Goal: Information Seeking & Learning: Learn about a topic

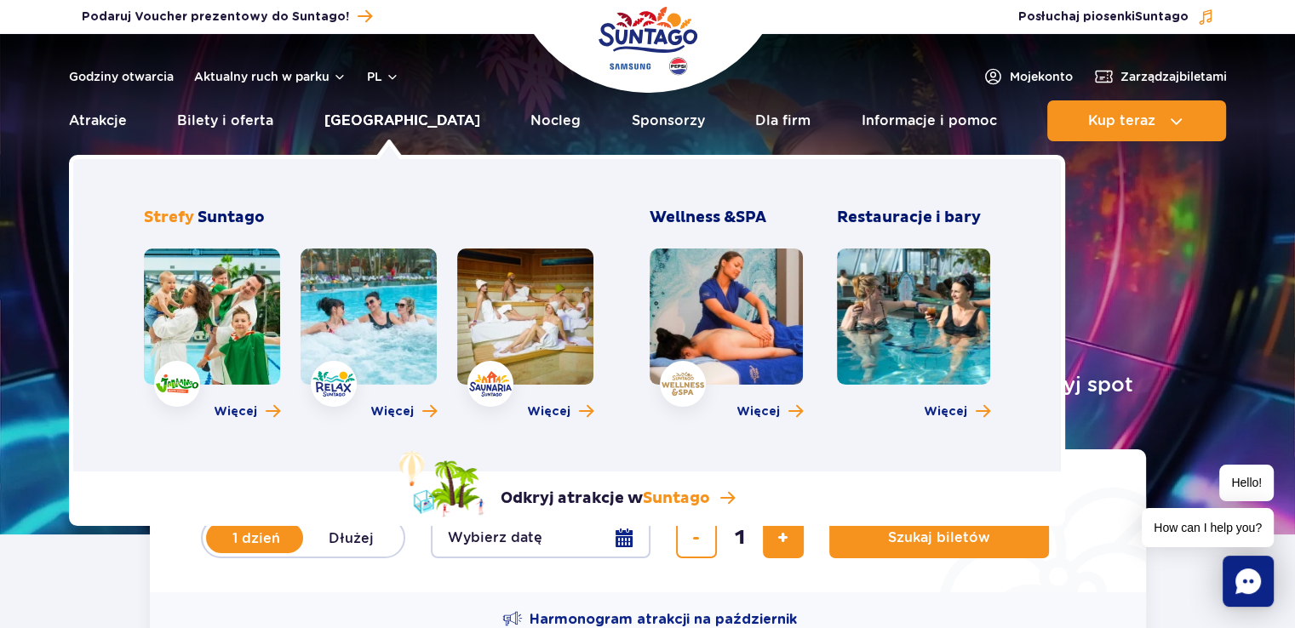
click at [405, 120] on link "[GEOGRAPHIC_DATA]" at bounding box center [402, 120] width 156 height 41
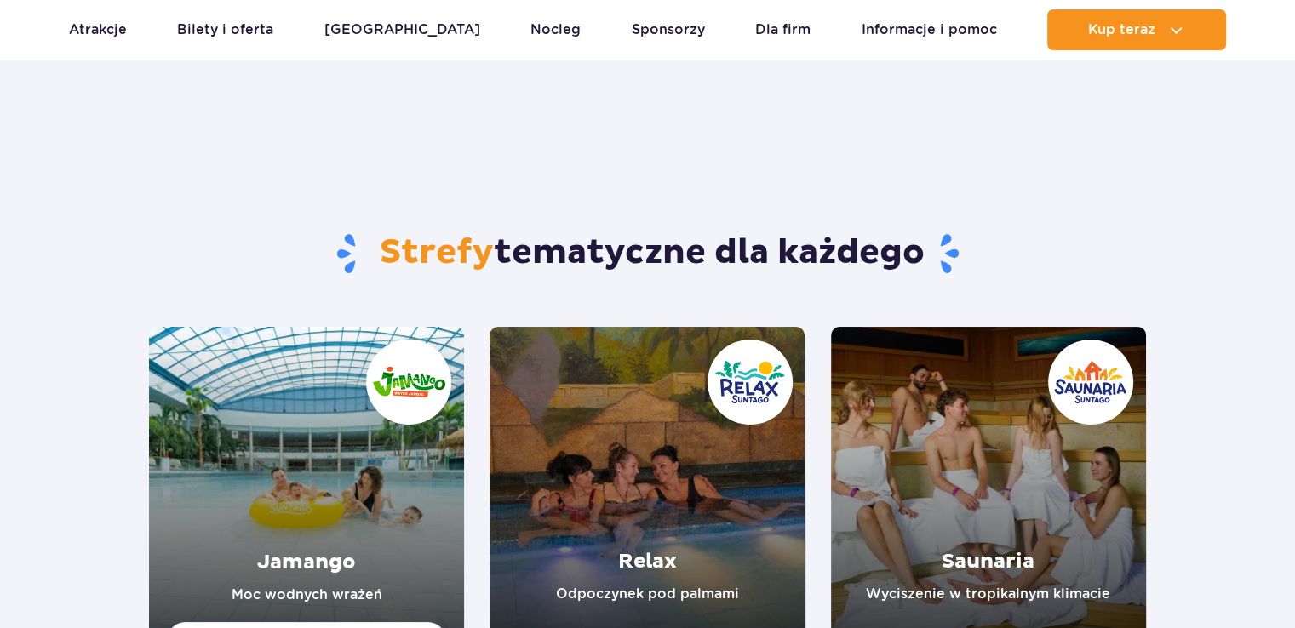
scroll to position [255, 0]
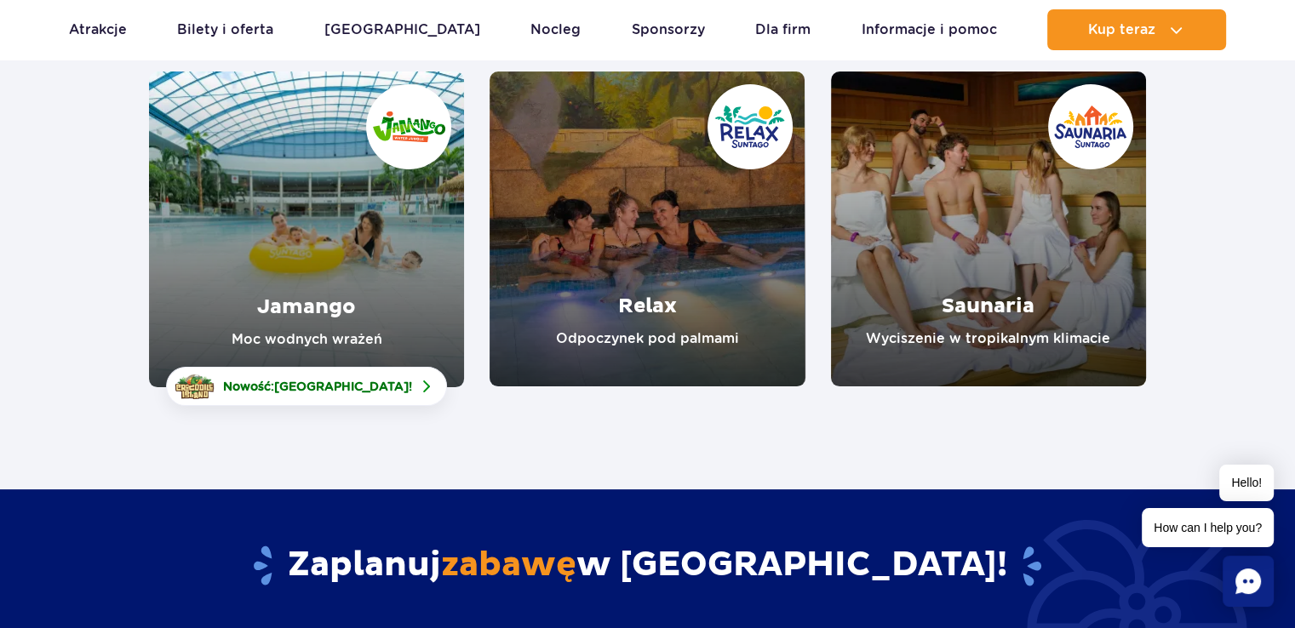
click at [275, 264] on link "Jamango" at bounding box center [306, 230] width 315 height 316
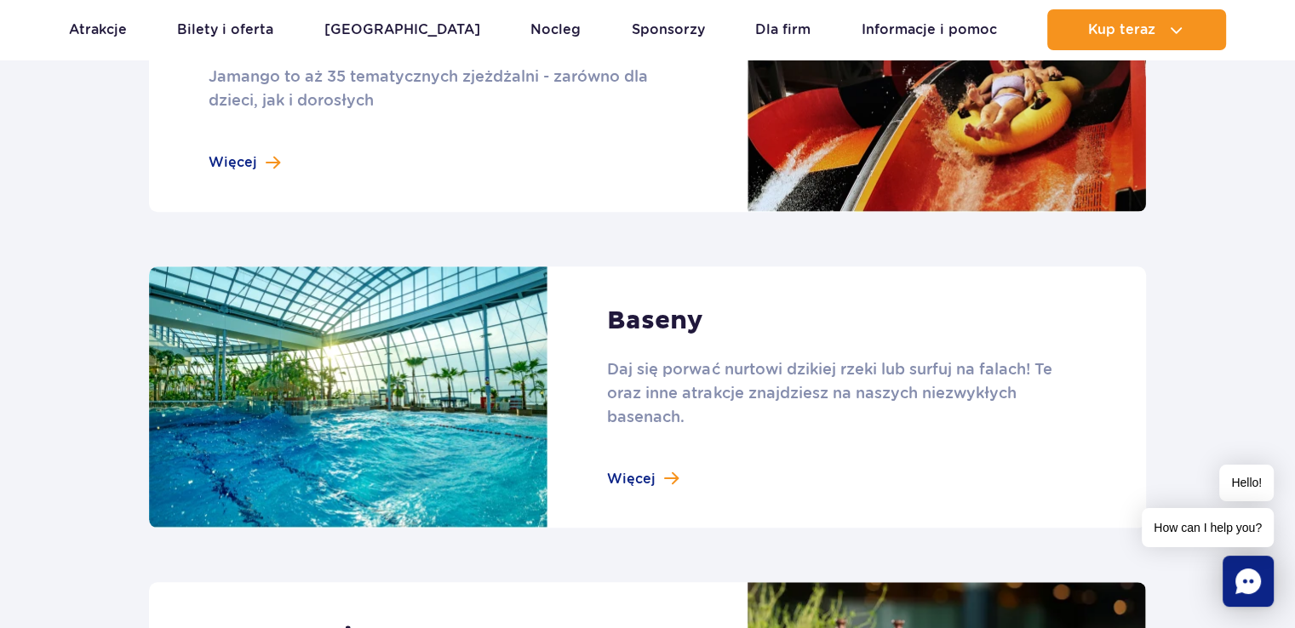
scroll to position [1533, 0]
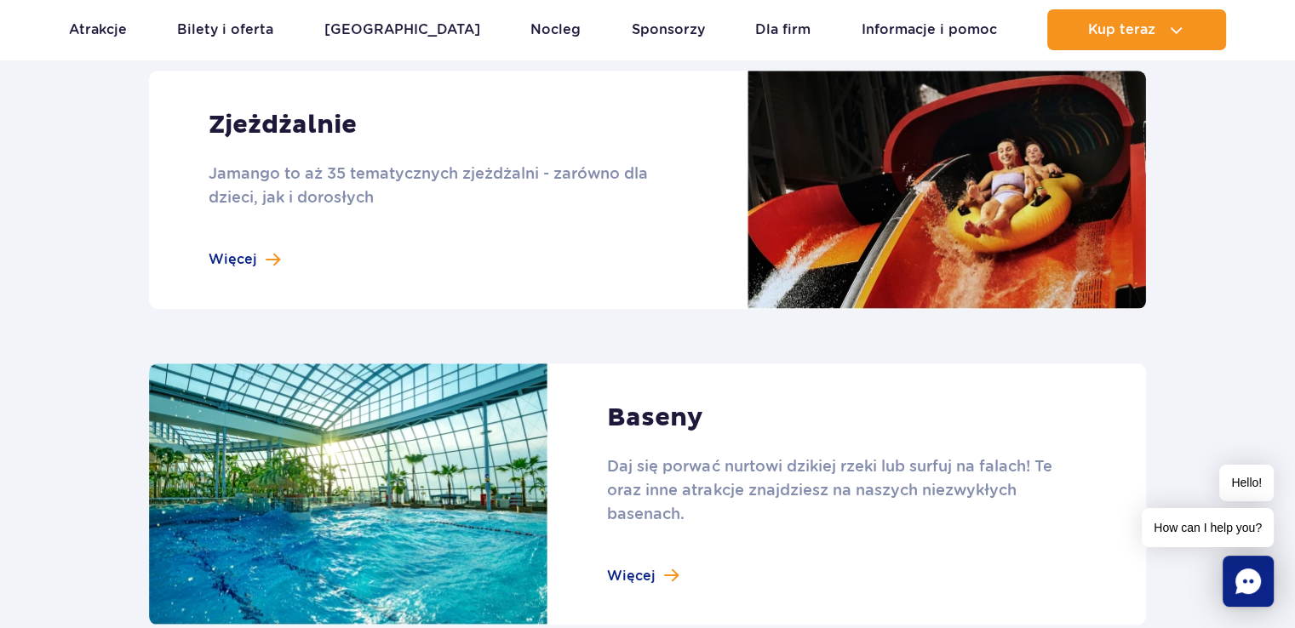
click at [254, 253] on link at bounding box center [647, 190] width 997 height 238
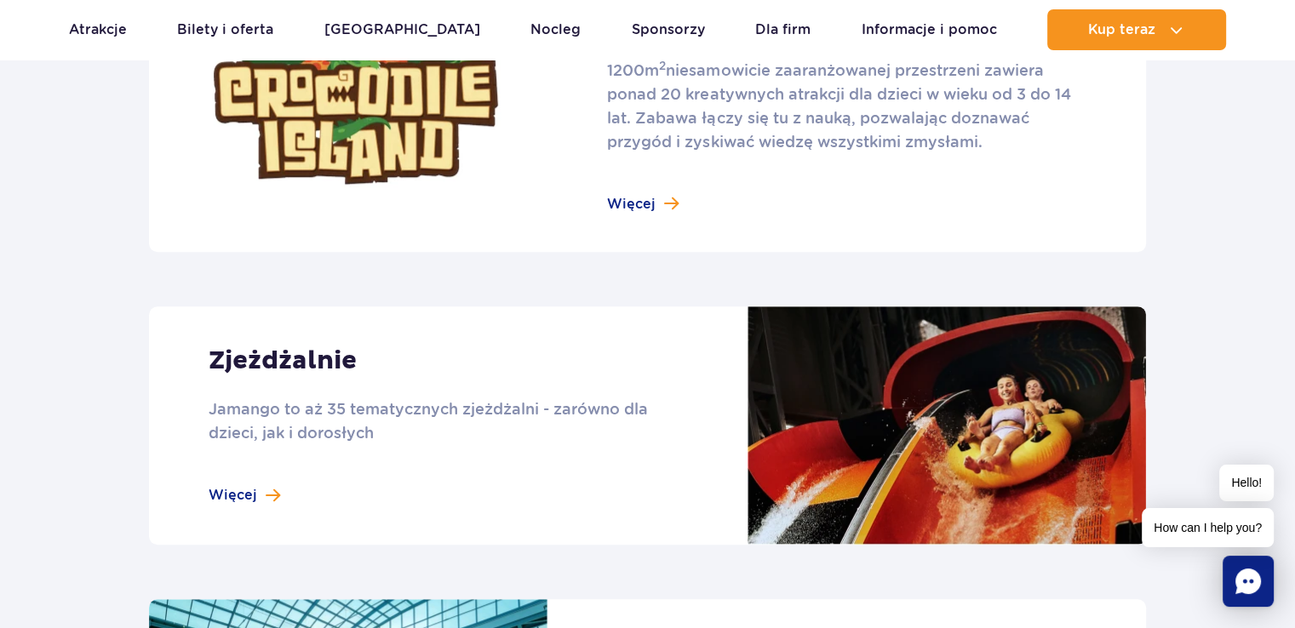
scroll to position [1294, 0]
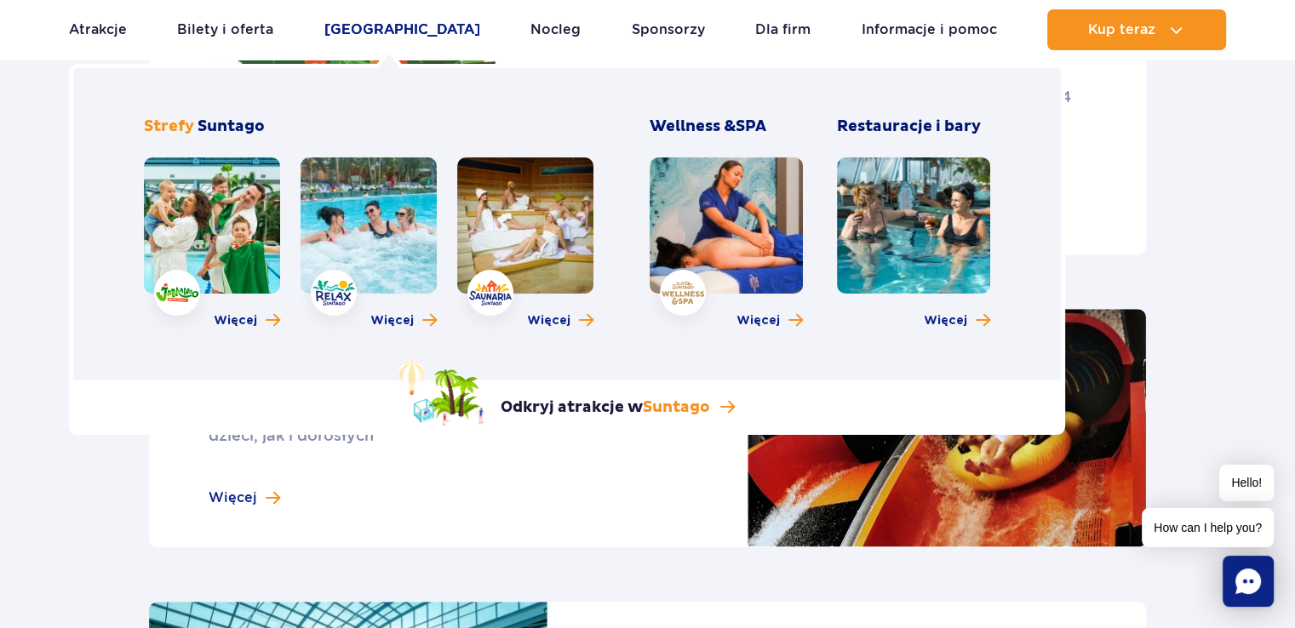
click at [373, 25] on link "[GEOGRAPHIC_DATA]" at bounding box center [402, 29] width 156 height 41
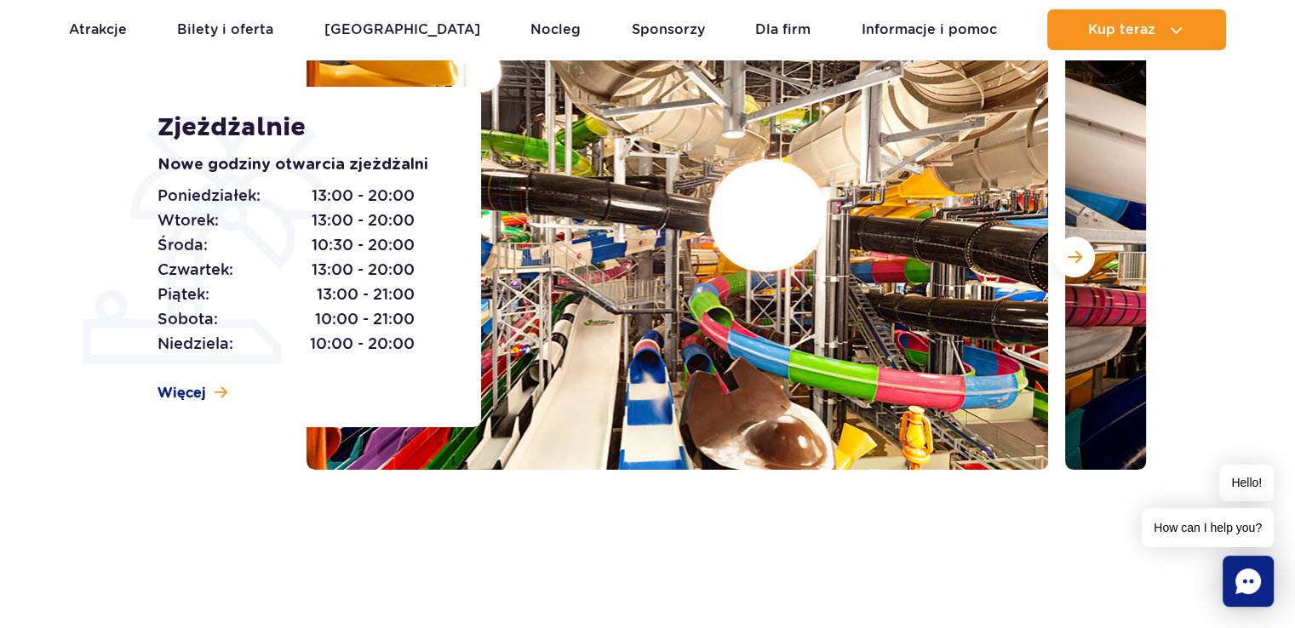
scroll to position [170, 0]
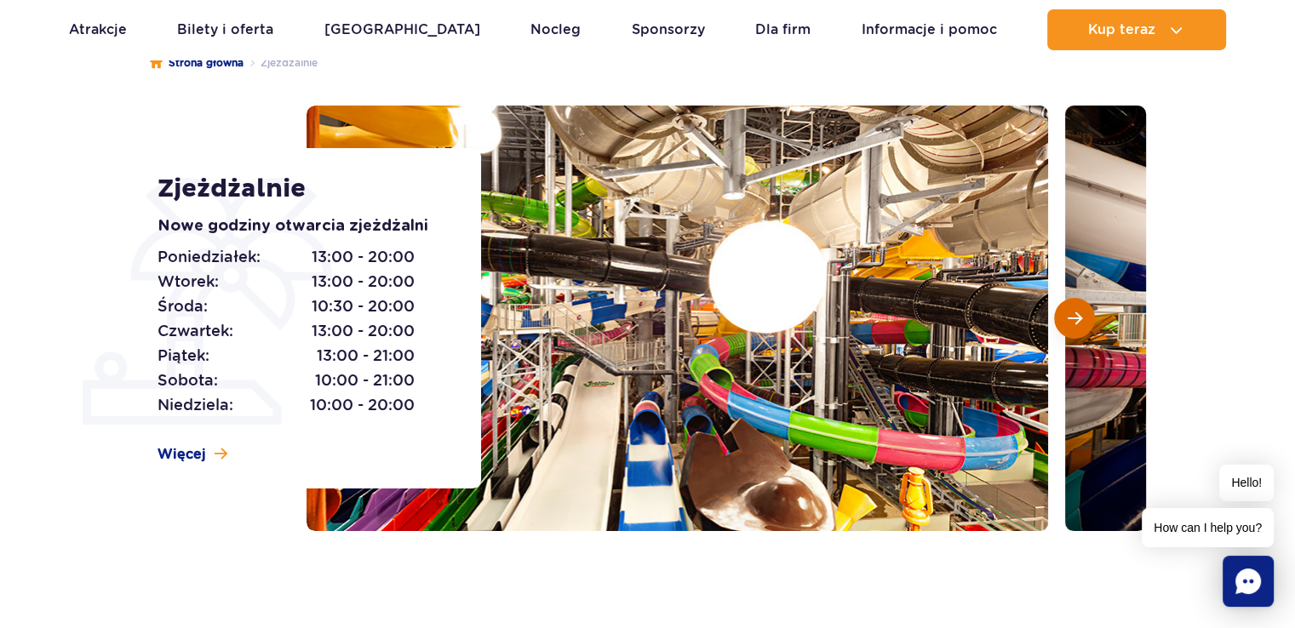
click at [1074, 318] on span "Następny slajd" at bounding box center [1075, 318] width 14 height 15
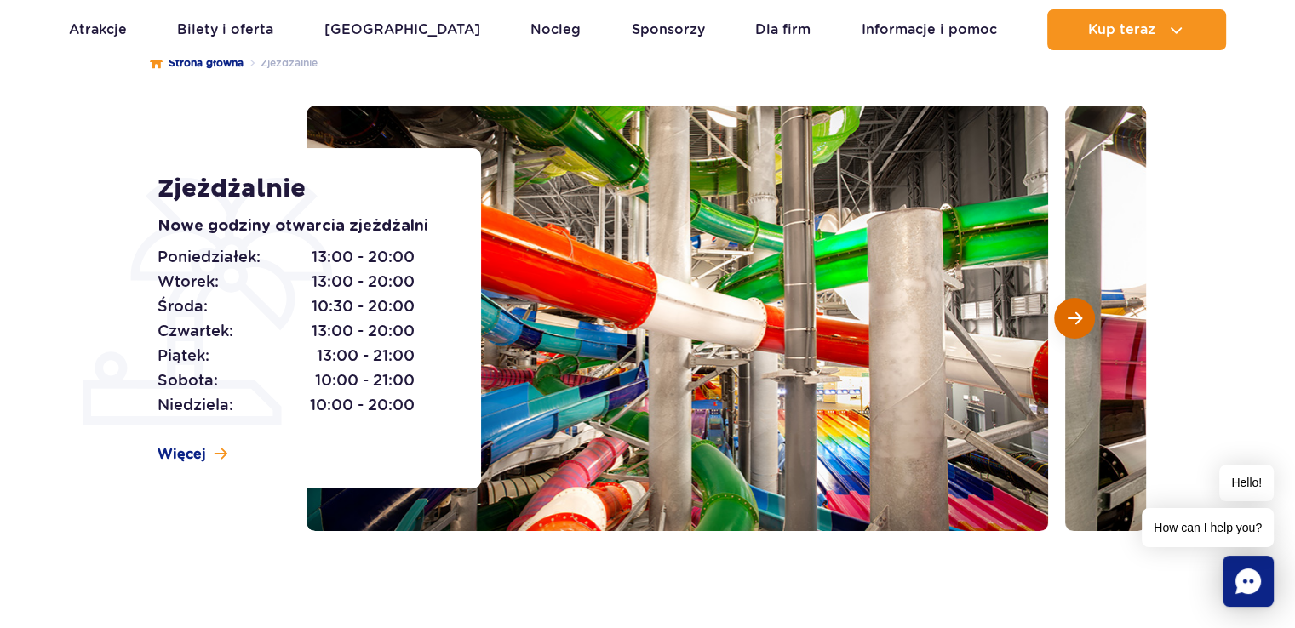
click at [1074, 318] on span "Następny slajd" at bounding box center [1075, 318] width 14 height 15
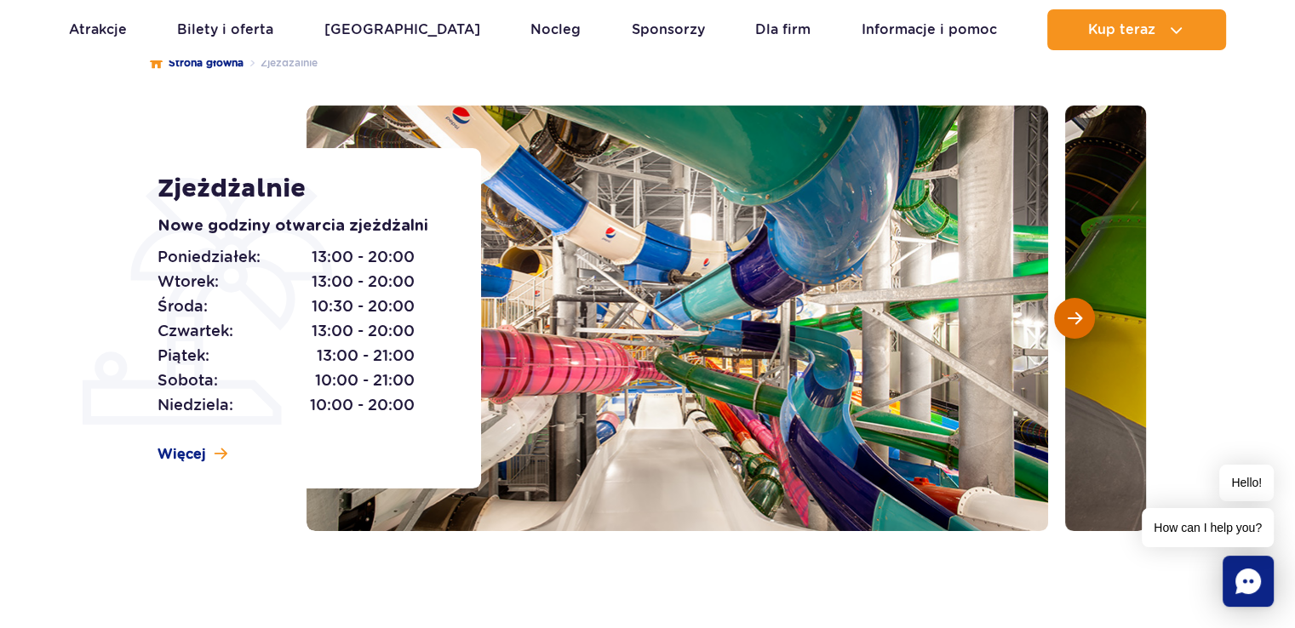
click at [1074, 318] on span "Następny slajd" at bounding box center [1075, 318] width 14 height 15
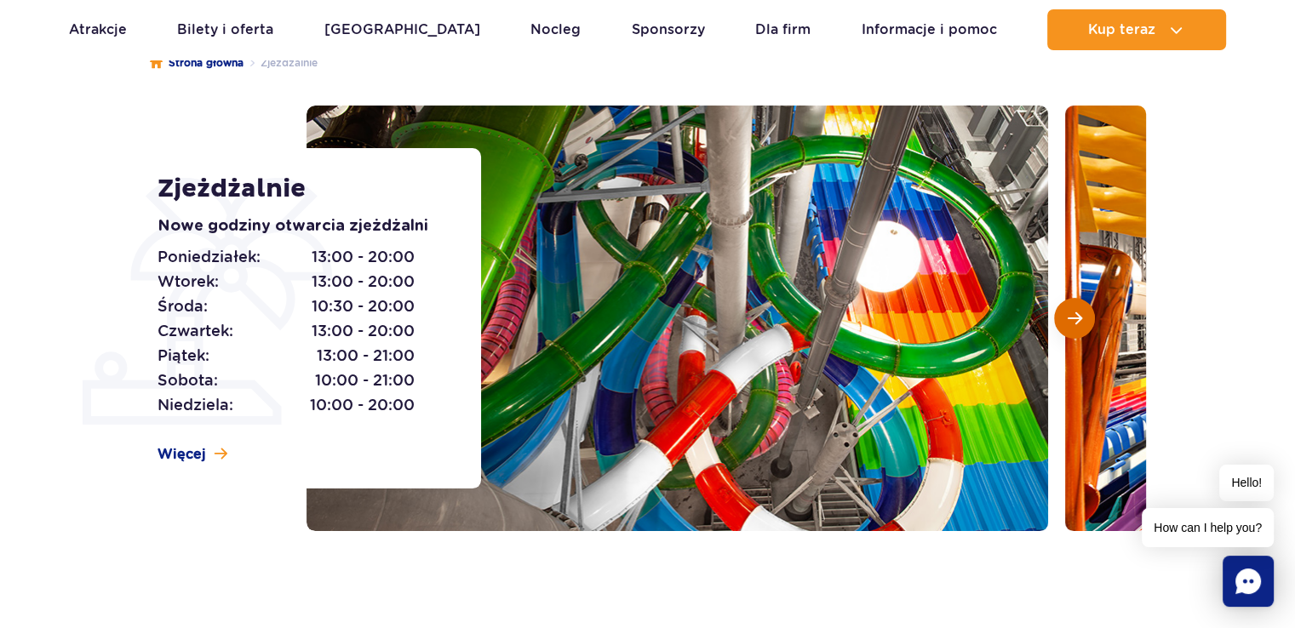
click at [1074, 318] on span "Następny slajd" at bounding box center [1075, 318] width 14 height 15
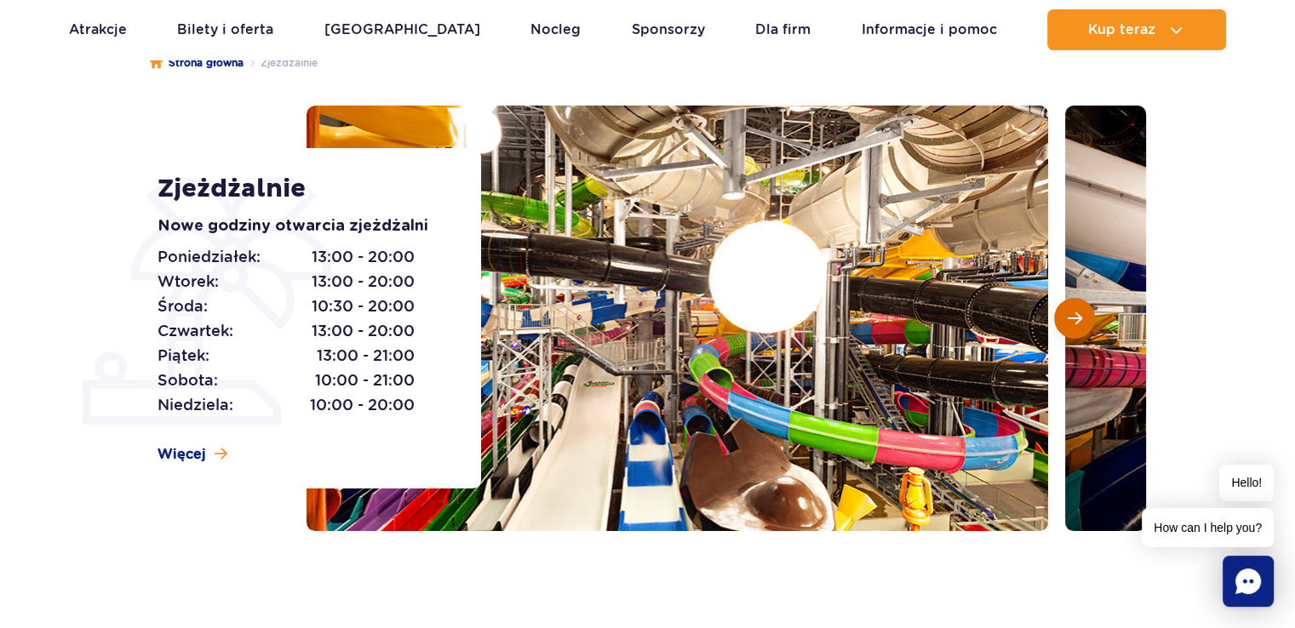
click at [1074, 318] on span "Następny slajd" at bounding box center [1075, 318] width 14 height 15
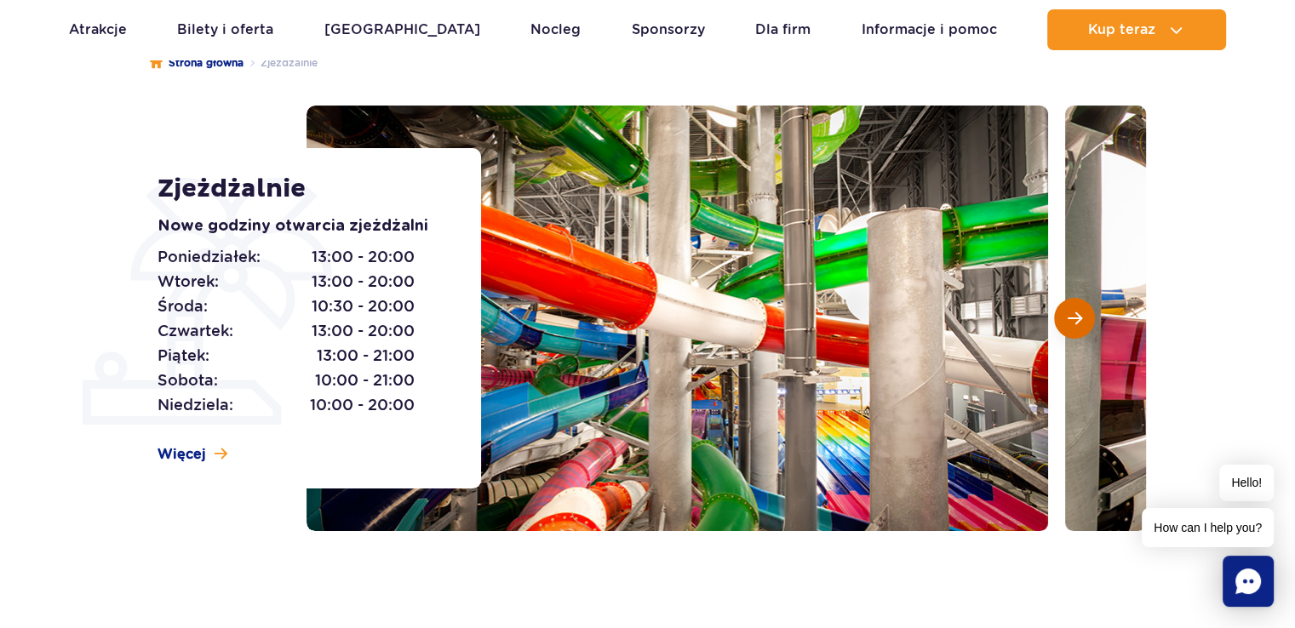
click at [1074, 318] on span "Następny slajd" at bounding box center [1075, 318] width 14 height 15
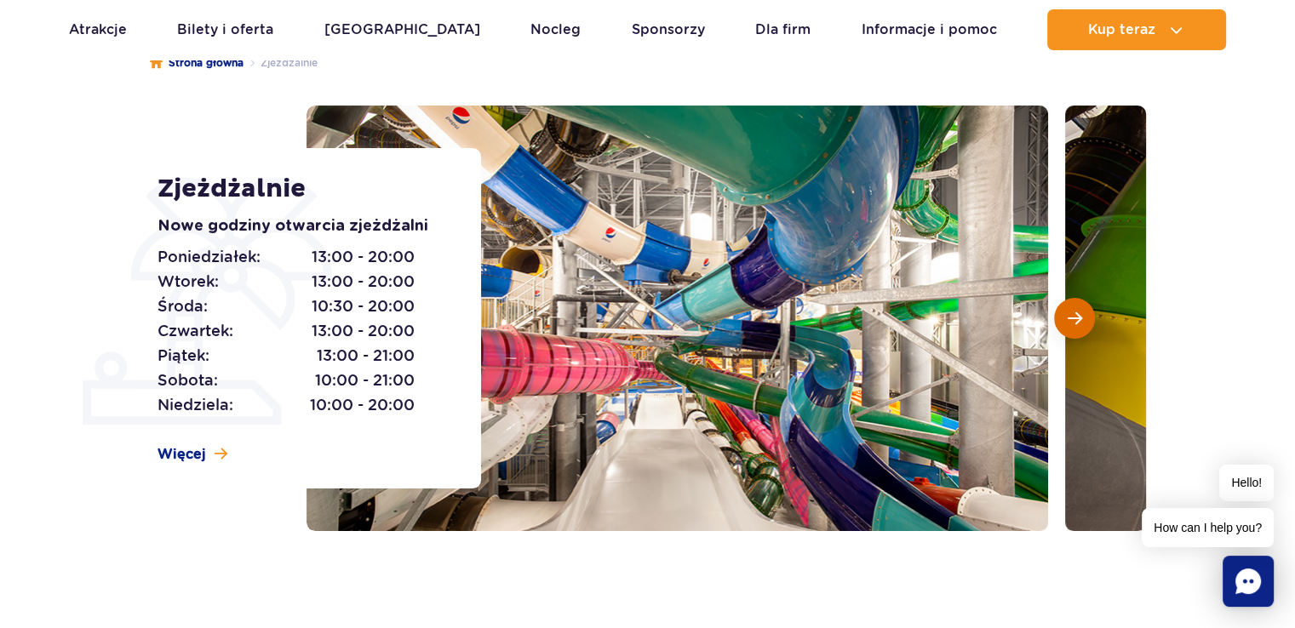
click at [1074, 318] on span "Następny slajd" at bounding box center [1075, 318] width 14 height 15
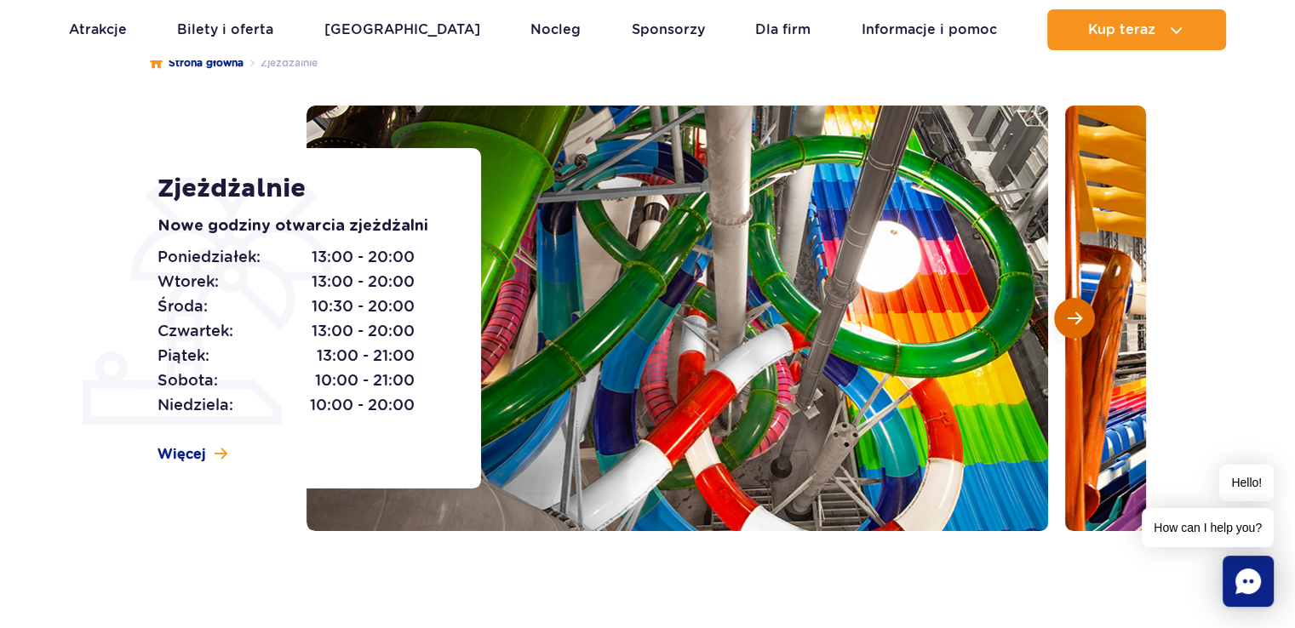
click at [1074, 318] on span "Następny slajd" at bounding box center [1075, 318] width 14 height 15
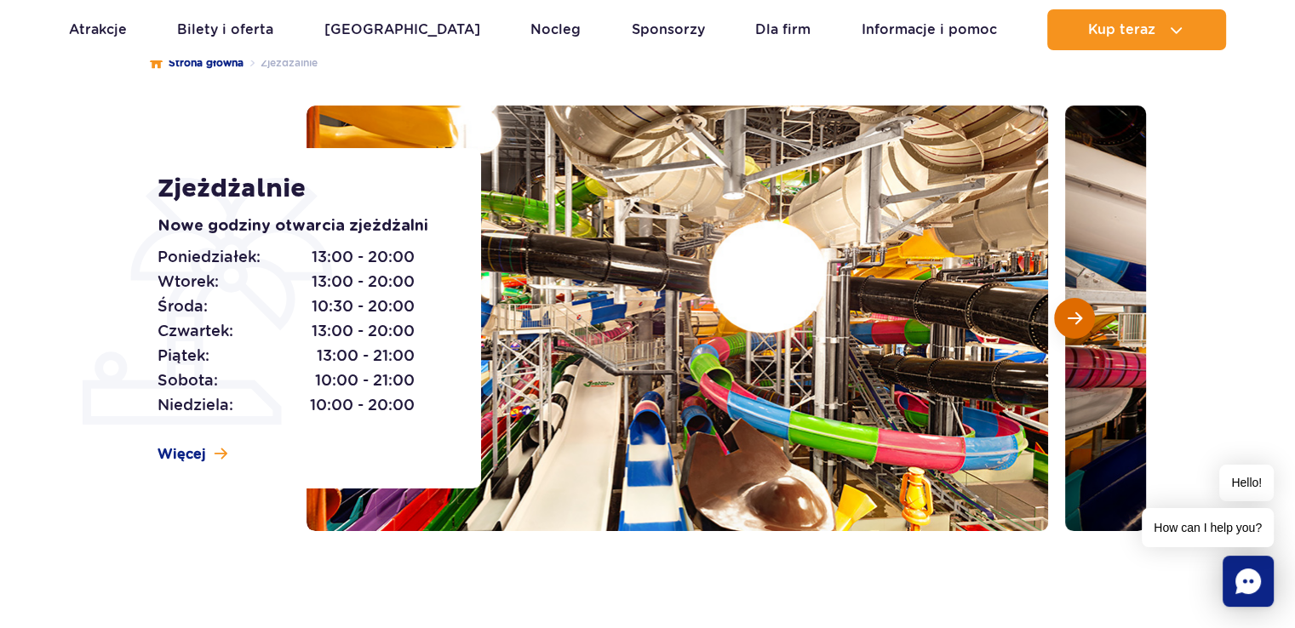
click at [1074, 318] on span "Następny slajd" at bounding box center [1075, 318] width 14 height 15
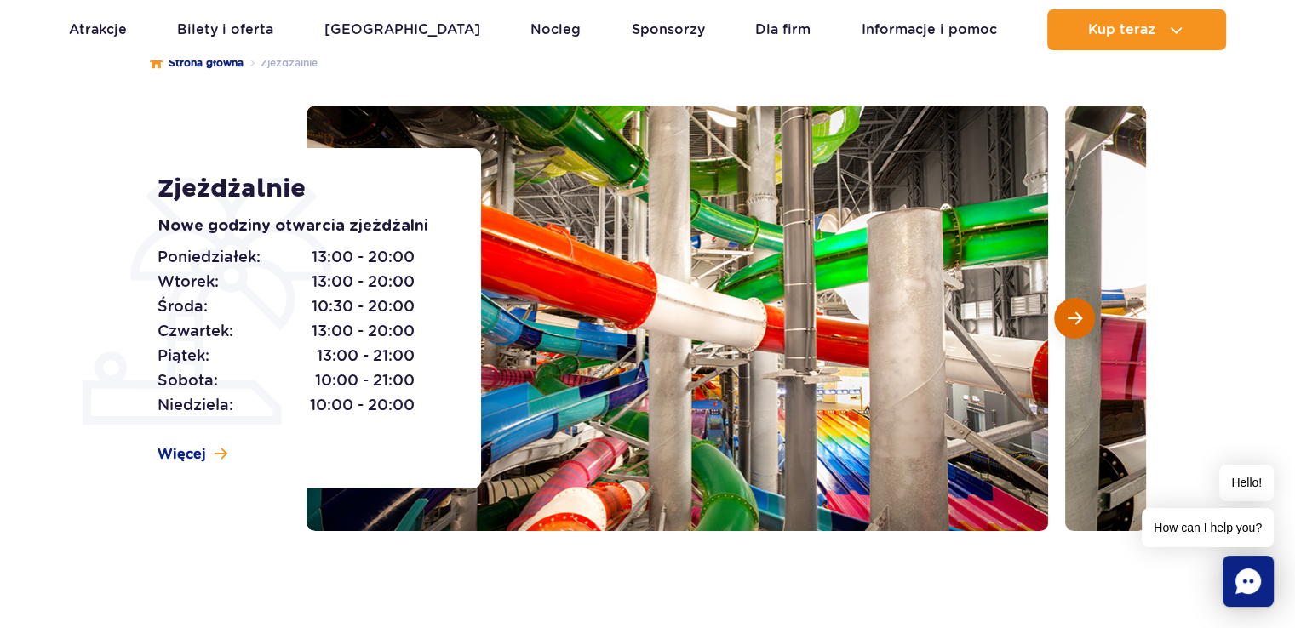
click at [1074, 318] on span "Następny slajd" at bounding box center [1075, 318] width 14 height 15
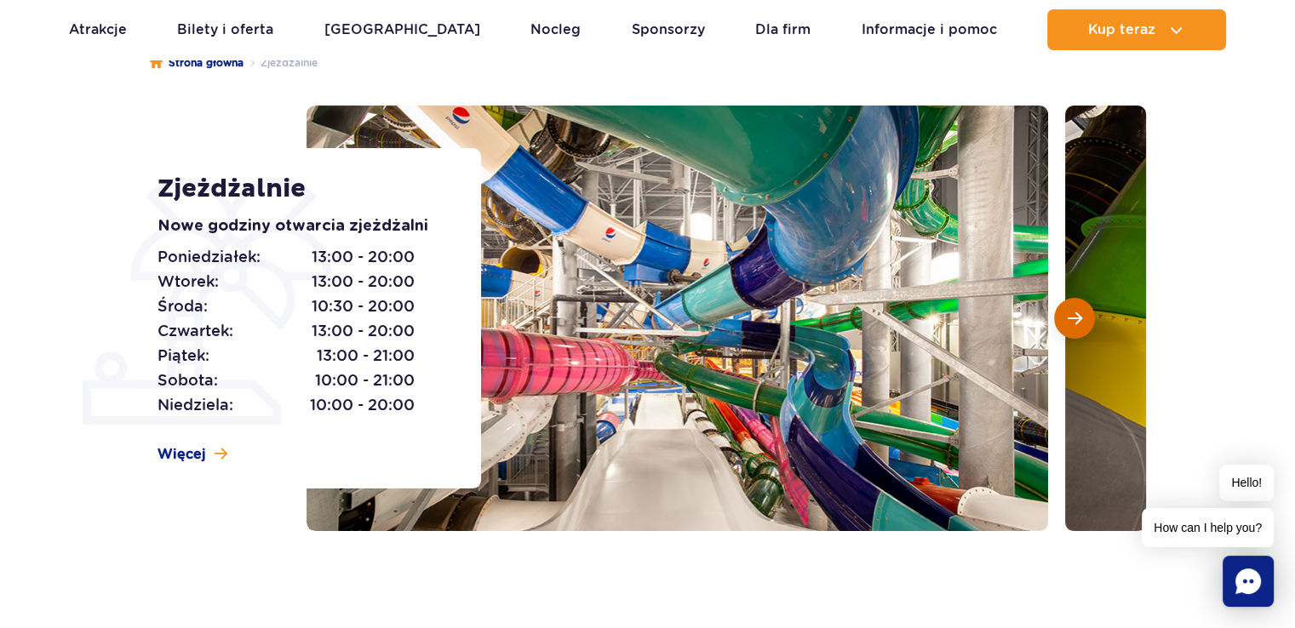
click at [1074, 318] on span "Następny slajd" at bounding box center [1075, 318] width 14 height 15
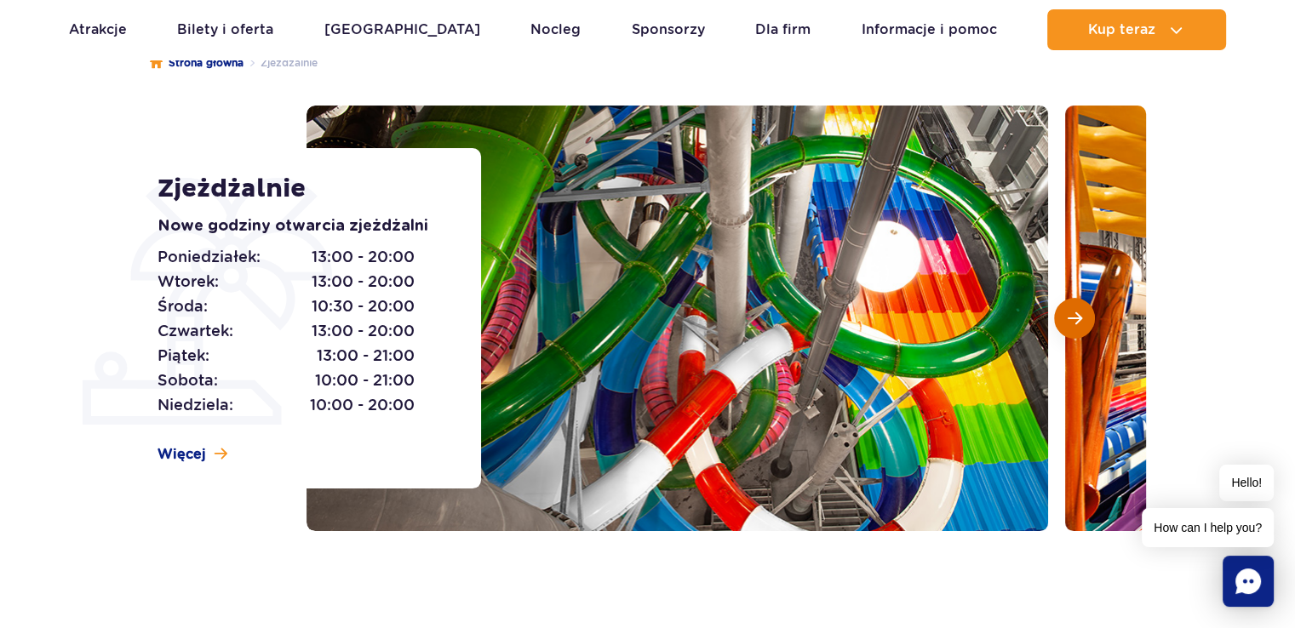
click at [1074, 318] on span "Następny slajd" at bounding box center [1075, 318] width 14 height 15
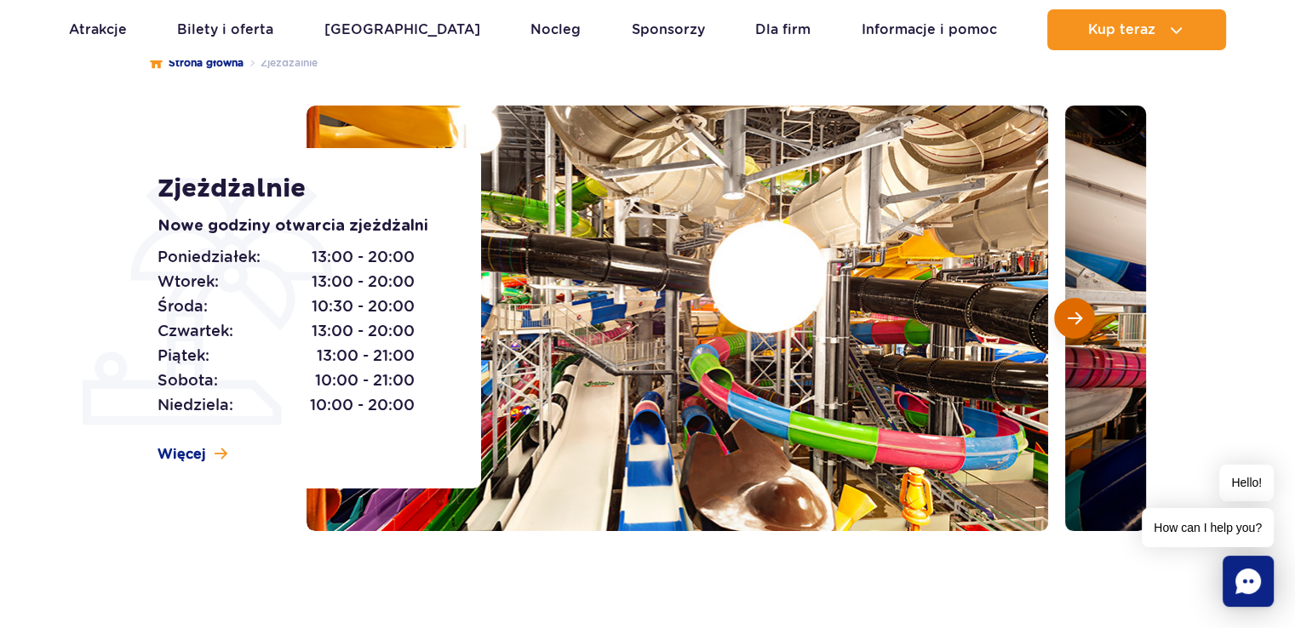
click at [1074, 318] on span "Następny slajd" at bounding box center [1075, 318] width 14 height 15
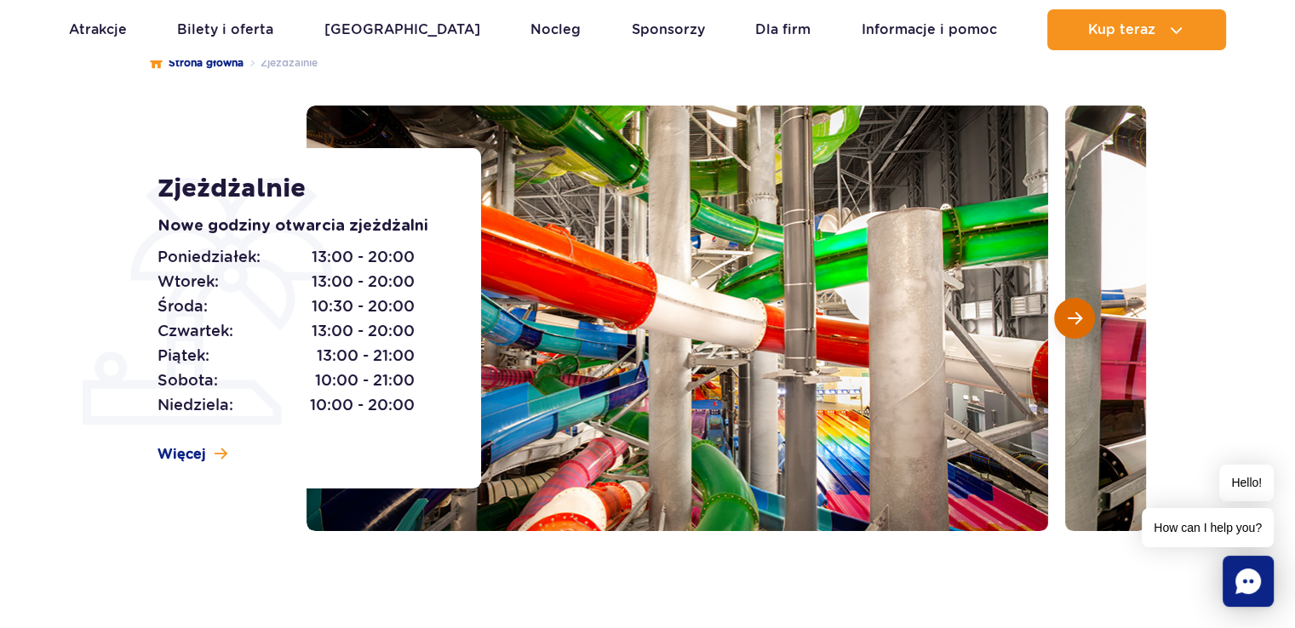
click at [1074, 318] on span "Następny slajd" at bounding box center [1075, 318] width 14 height 15
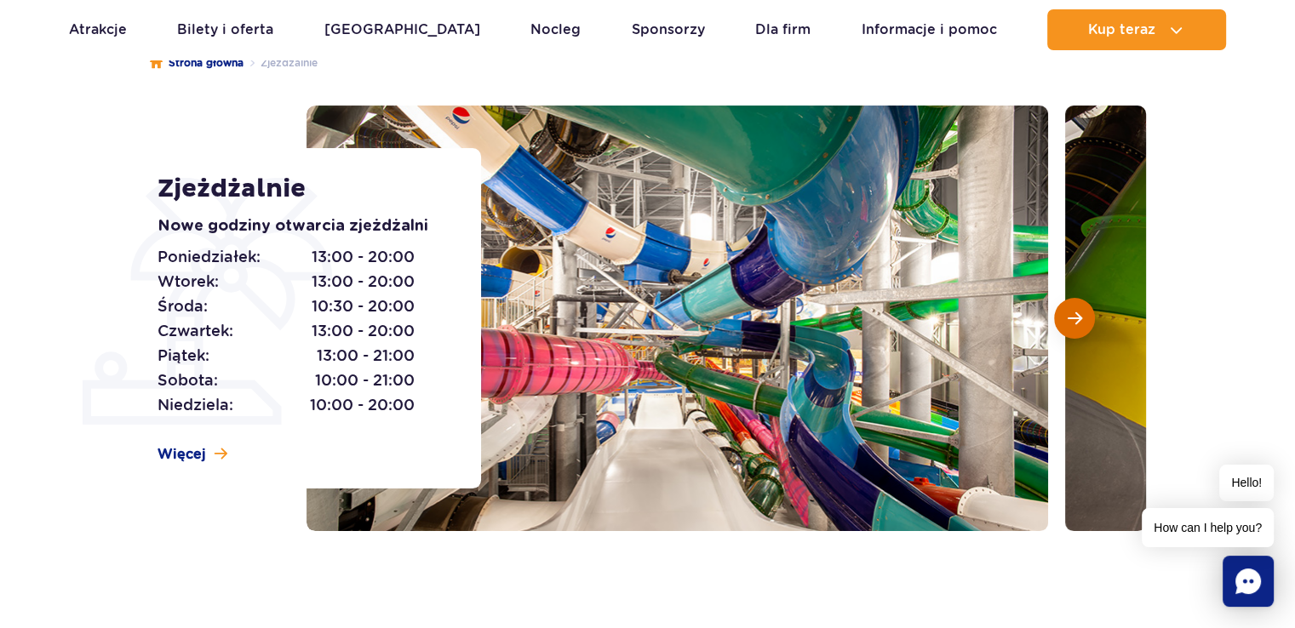
click at [1065, 314] on button "Następny slajd" at bounding box center [1074, 318] width 41 height 41
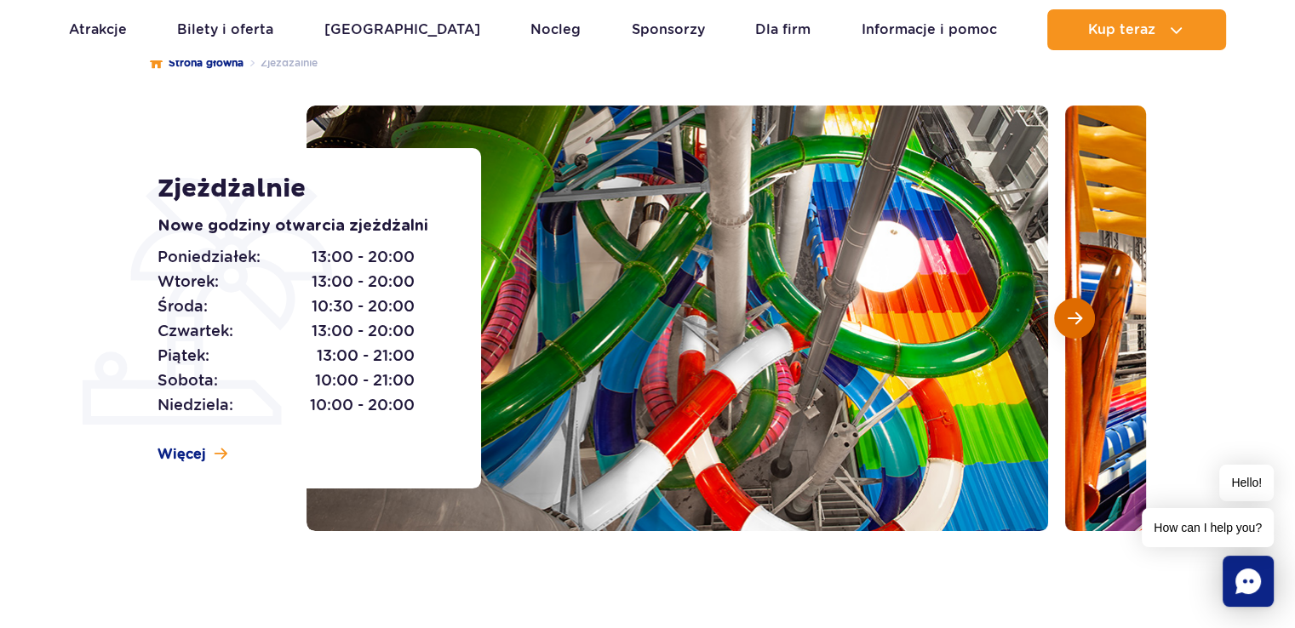
click at [1065, 314] on button "Następny slajd" at bounding box center [1074, 318] width 41 height 41
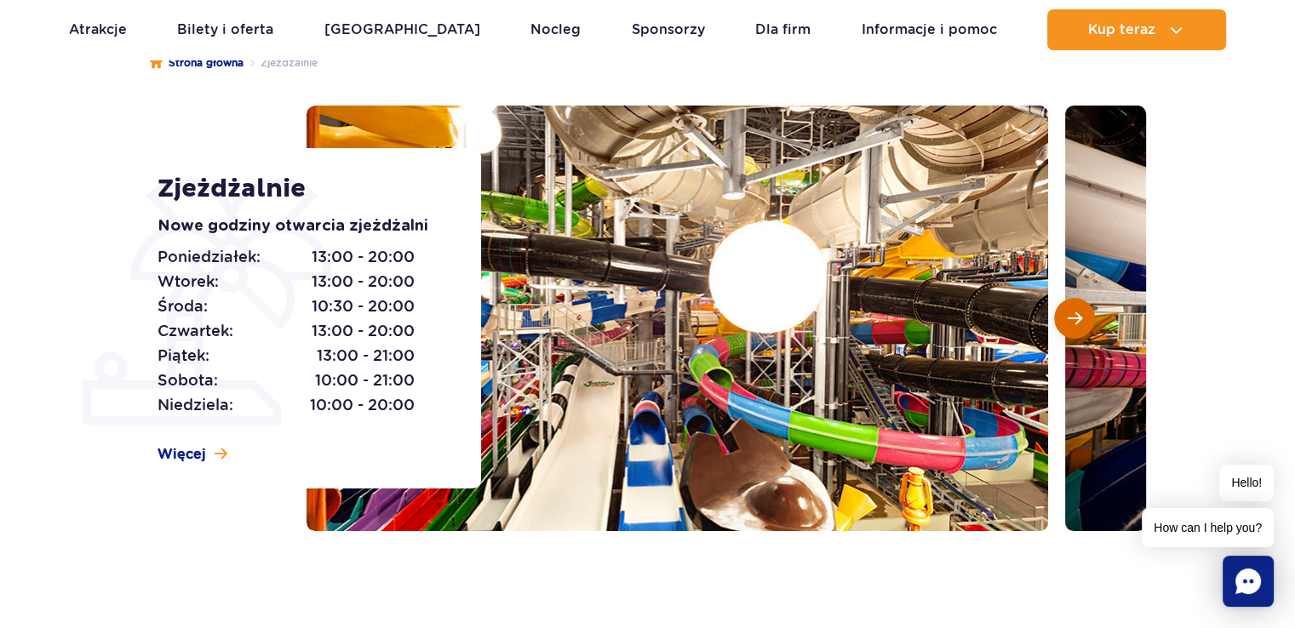
click at [1065, 314] on button "Następny slajd" at bounding box center [1074, 318] width 41 height 41
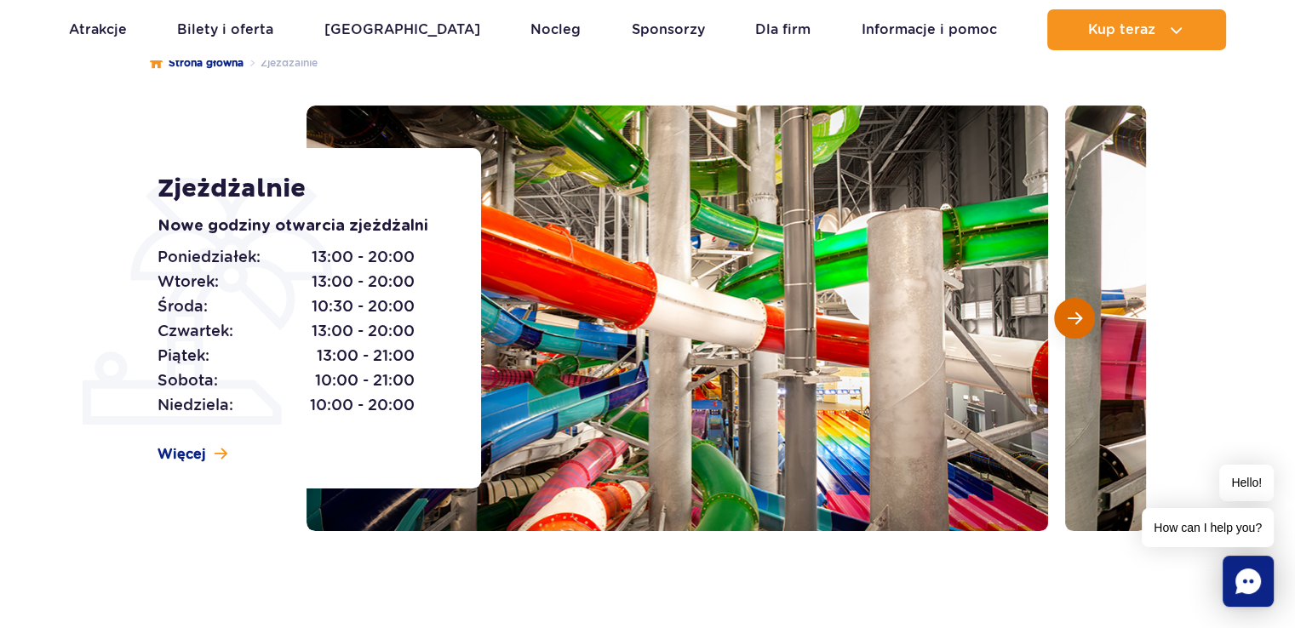
click at [1065, 314] on button "Następny slajd" at bounding box center [1074, 318] width 41 height 41
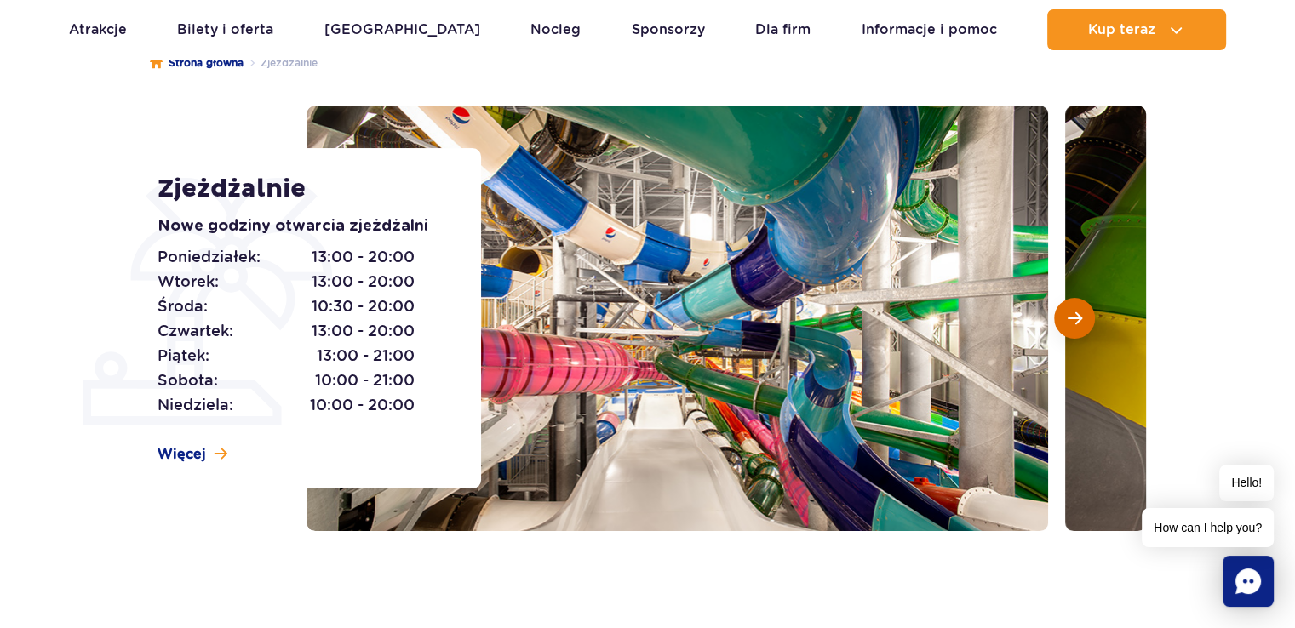
click at [1065, 314] on button "Następny slajd" at bounding box center [1074, 318] width 41 height 41
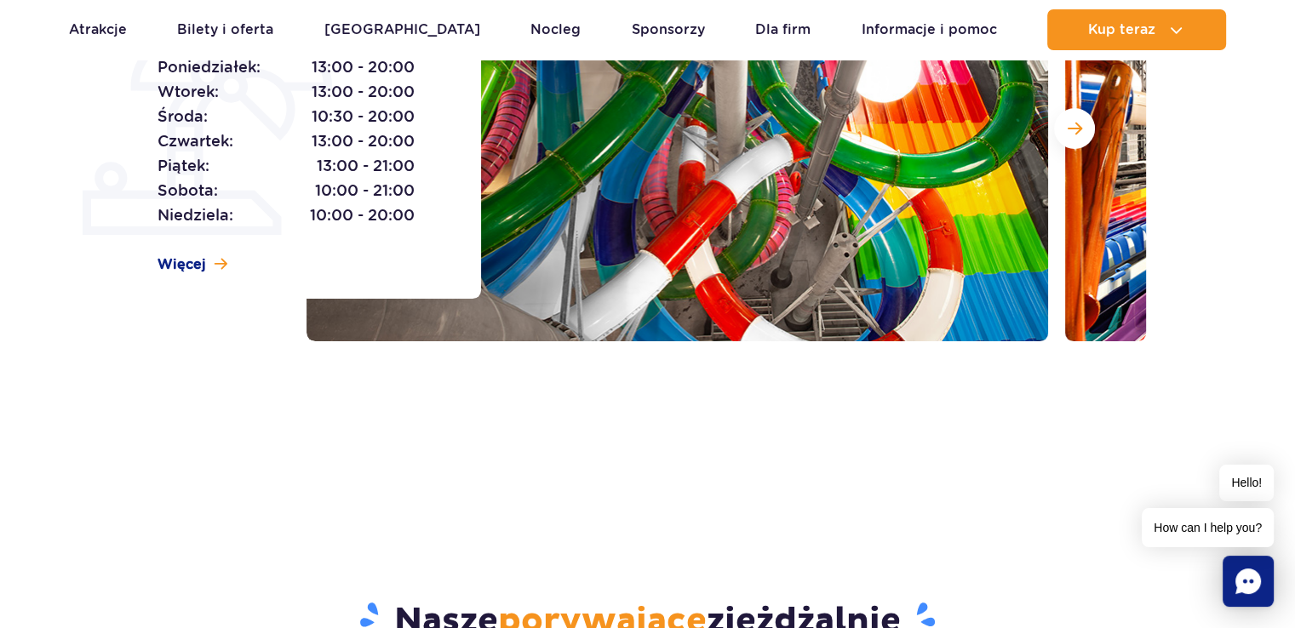
scroll to position [255, 0]
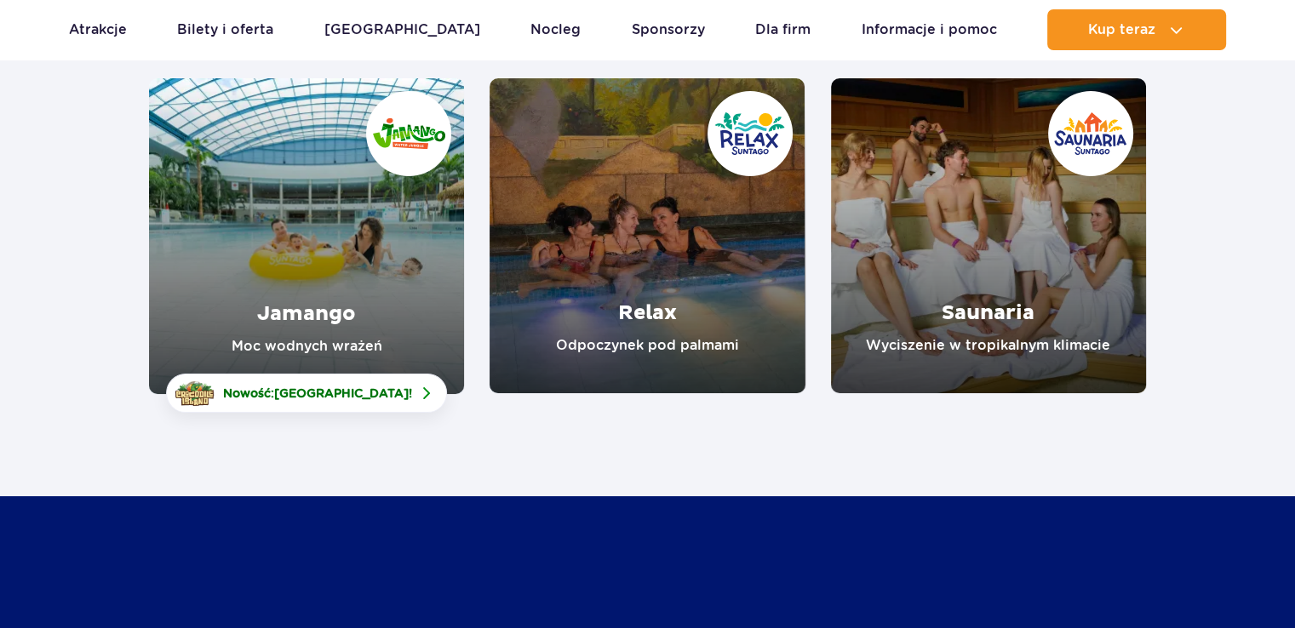
scroll to position [255, 0]
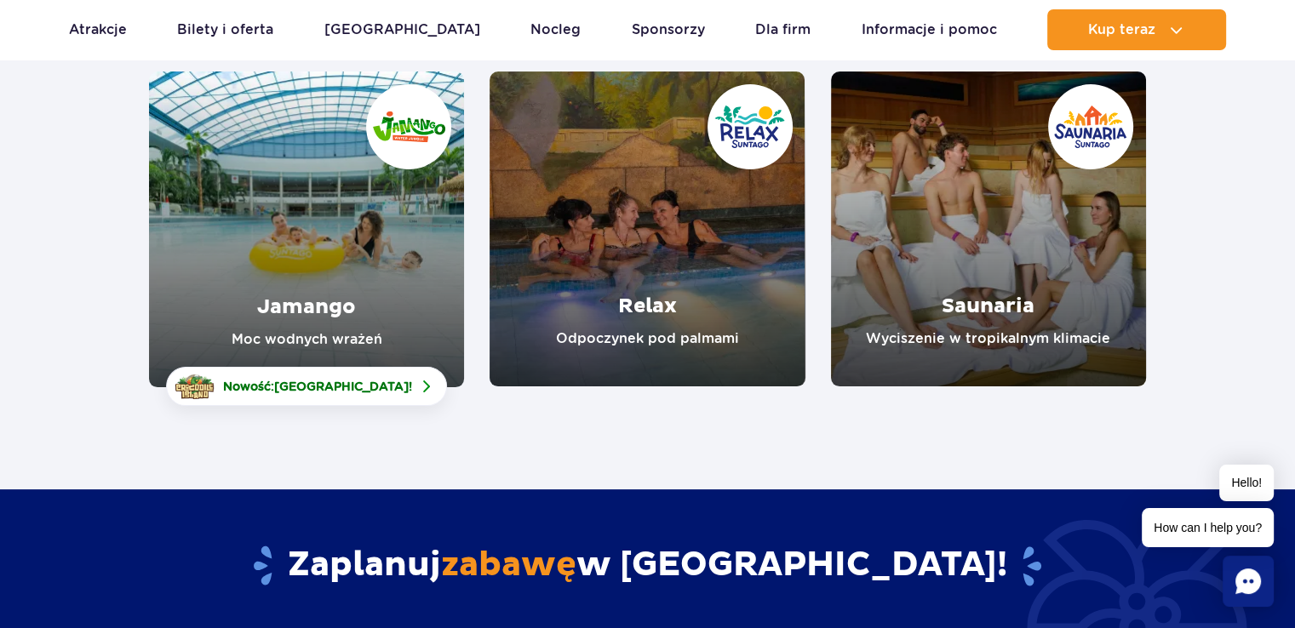
click at [337, 178] on link "Jamango" at bounding box center [306, 230] width 315 height 316
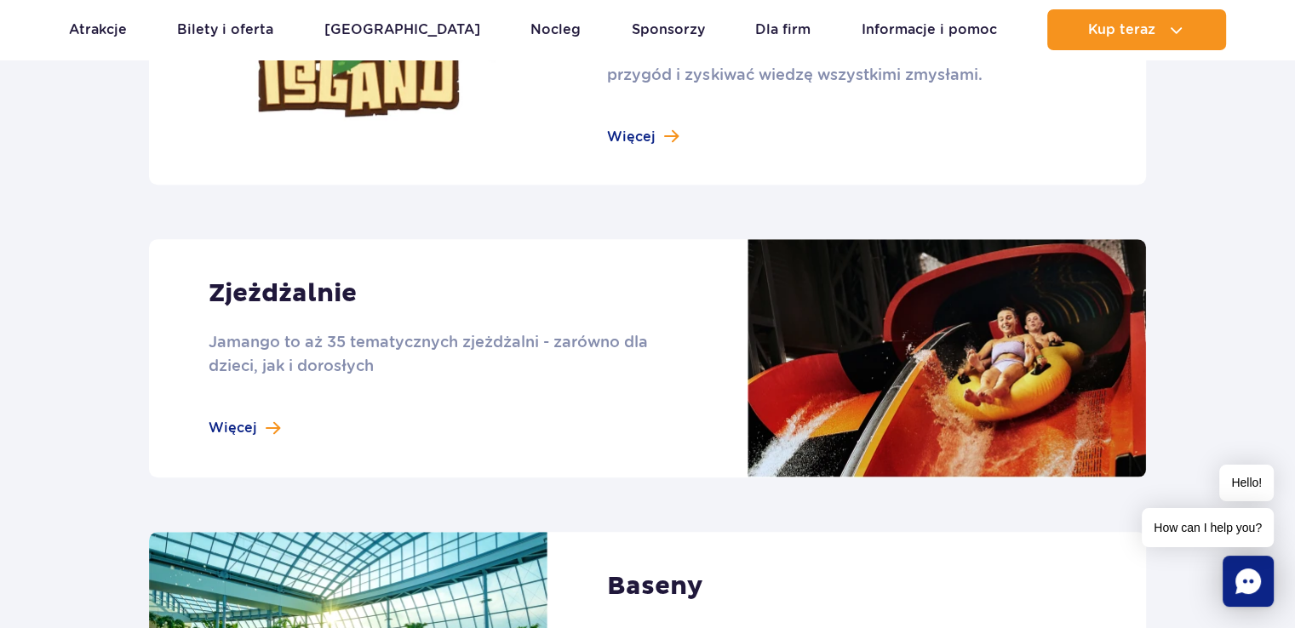
scroll to position [1363, 0]
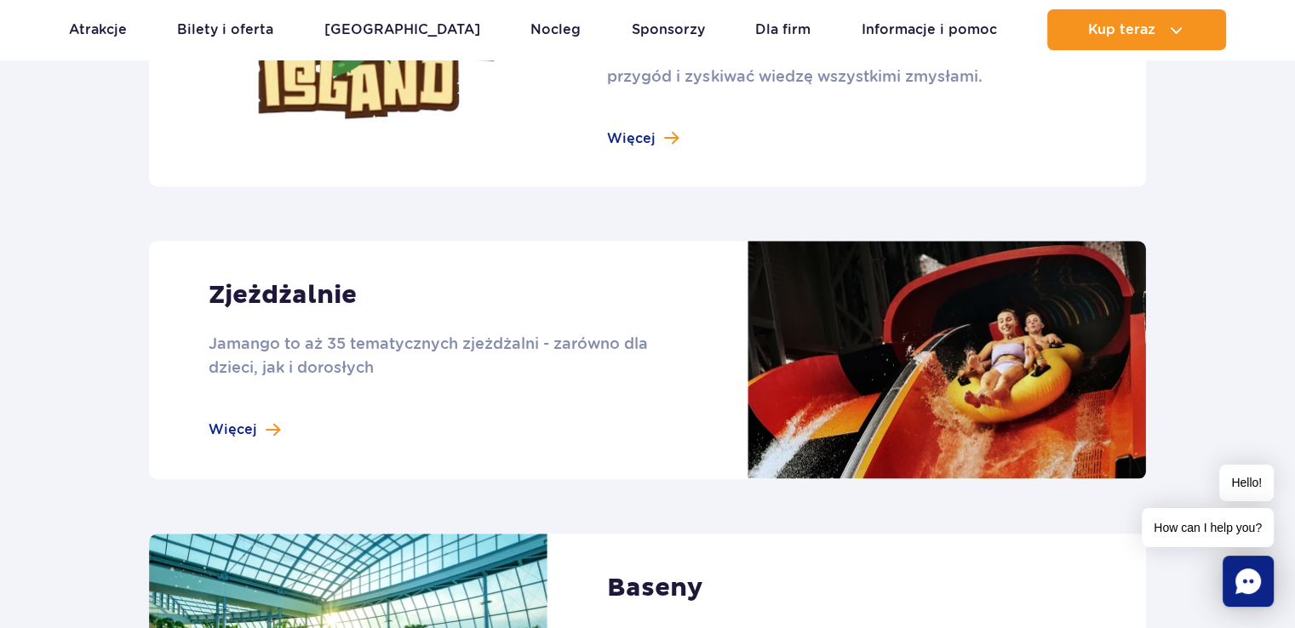
click at [254, 425] on link at bounding box center [647, 360] width 997 height 238
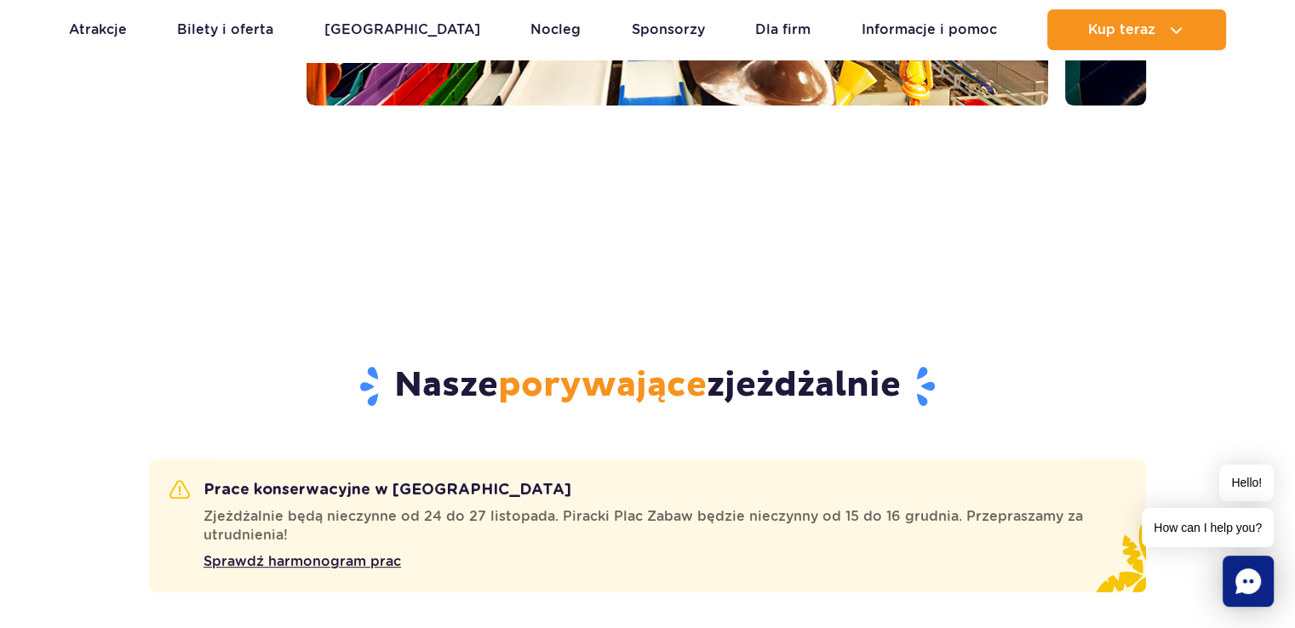
scroll to position [1022, 0]
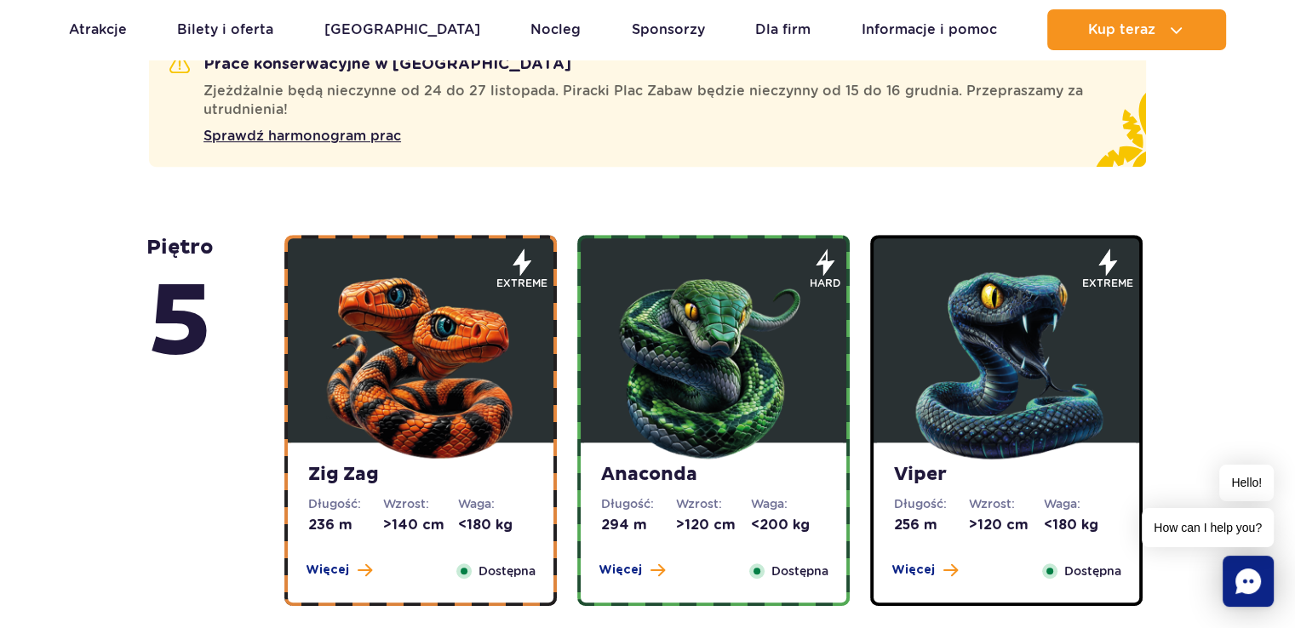
click at [754, 338] on img at bounding box center [713, 362] width 204 height 204
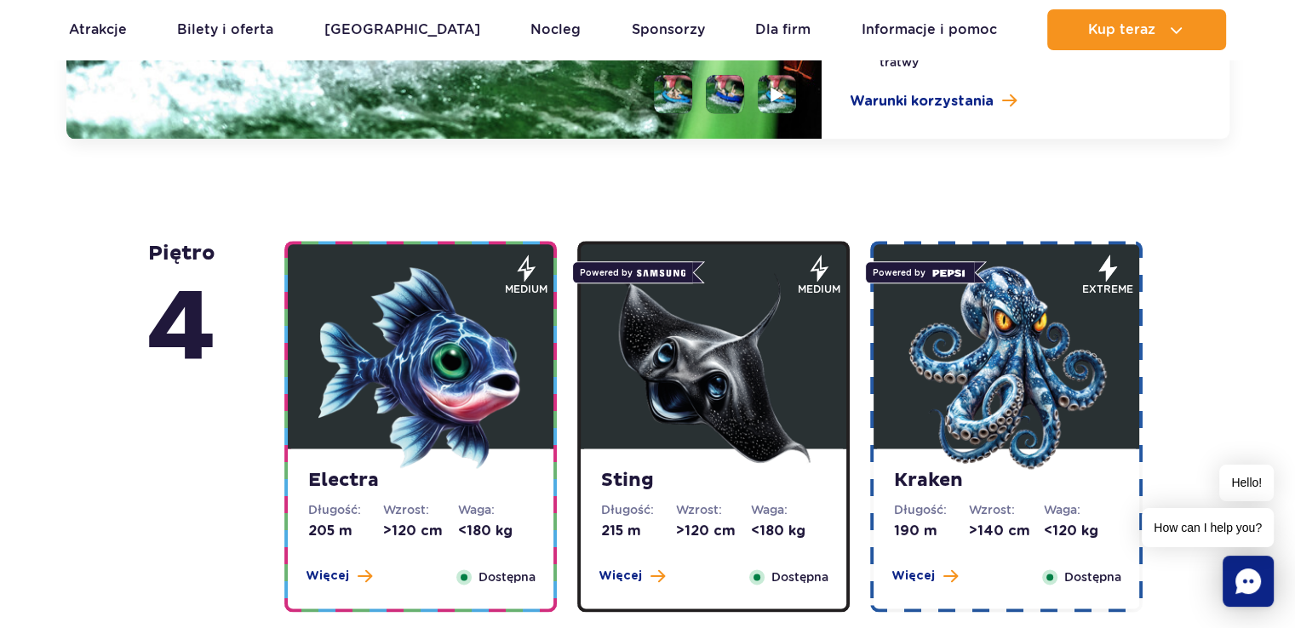
scroll to position [2075, 0]
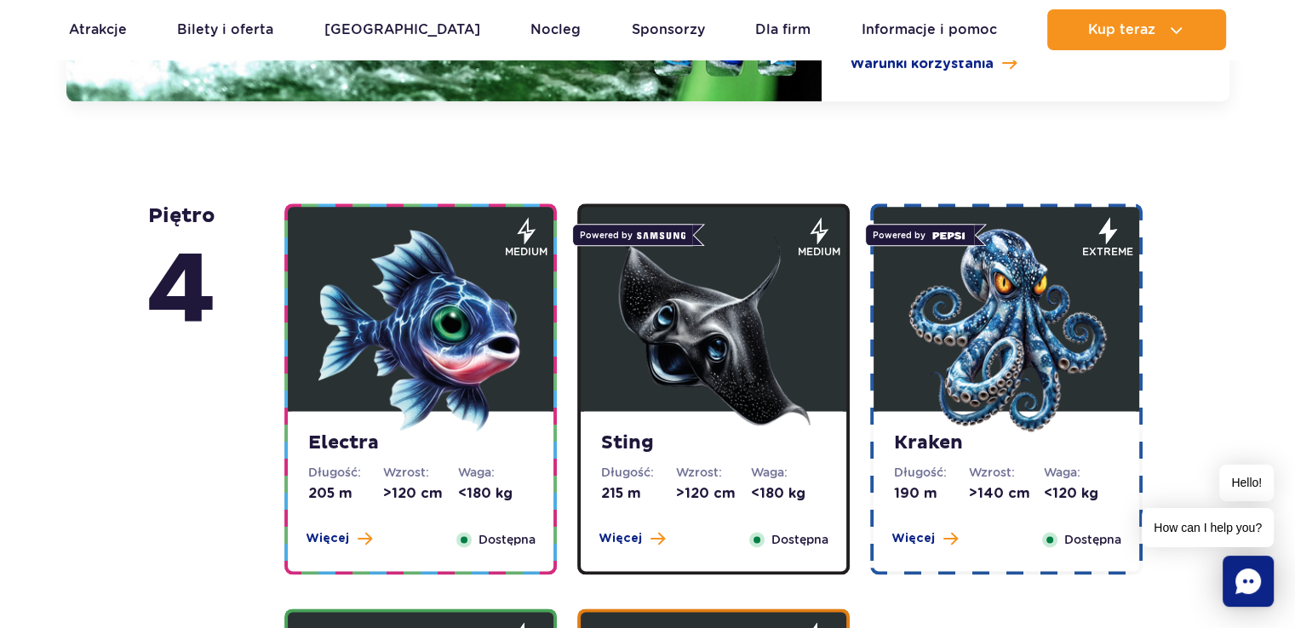
click at [719, 371] on img at bounding box center [713, 330] width 204 height 204
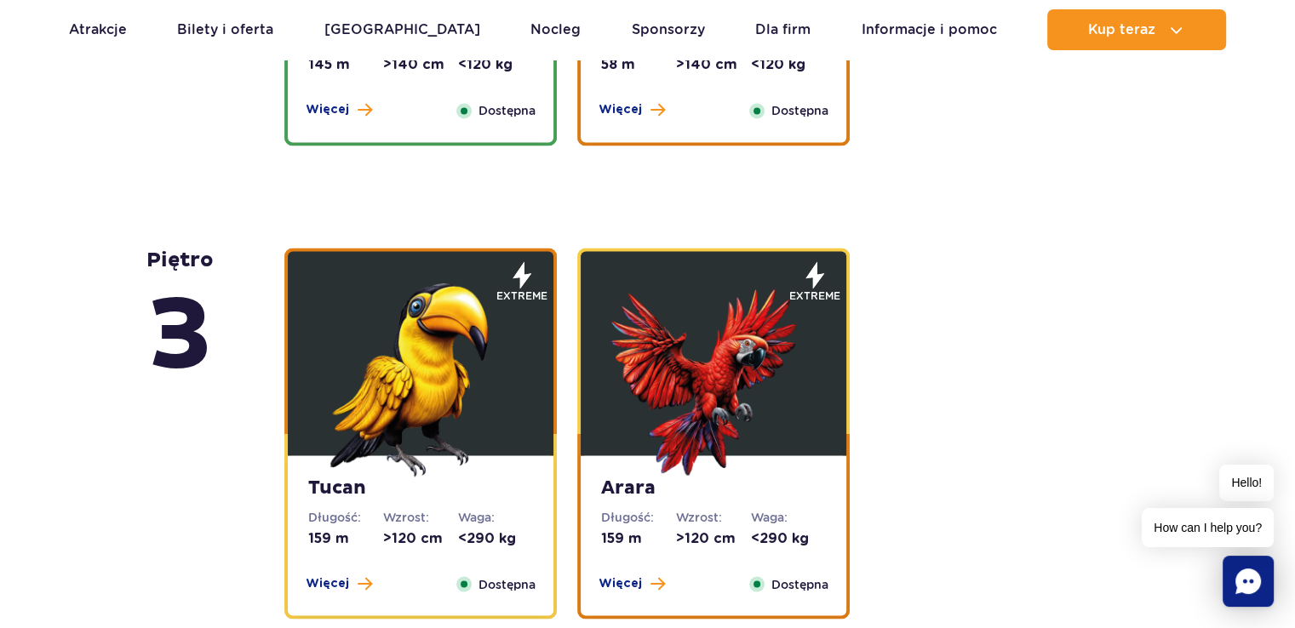
scroll to position [2974, 0]
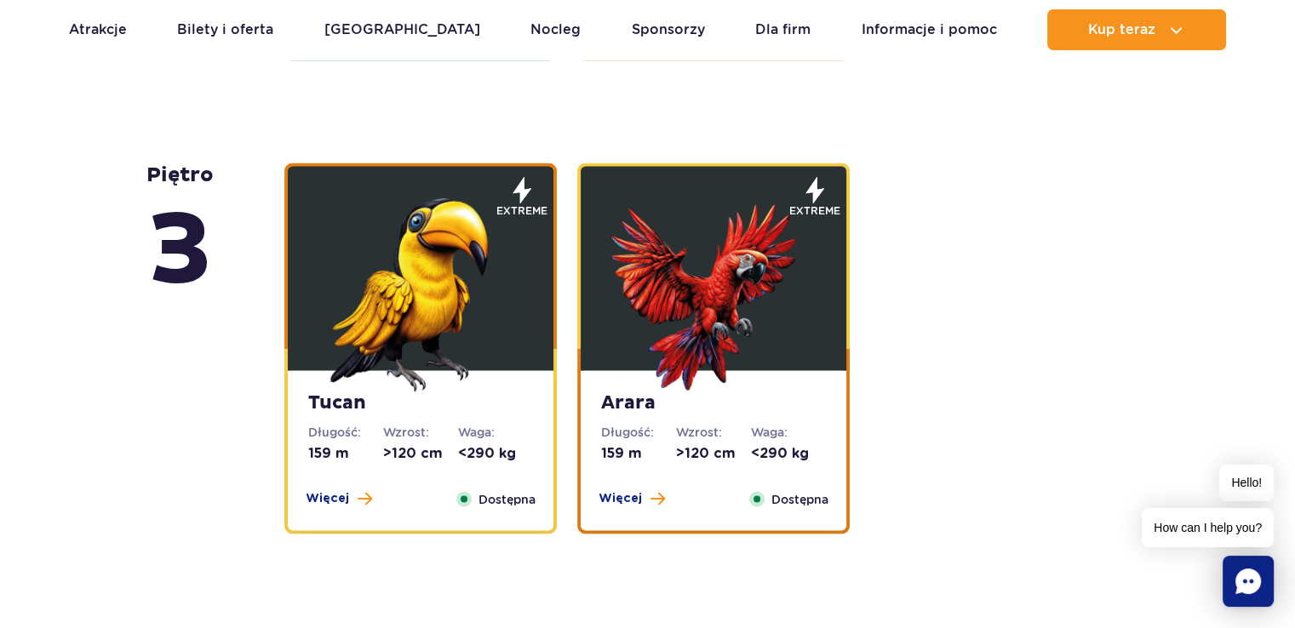
click at [453, 294] on img at bounding box center [421, 289] width 204 height 204
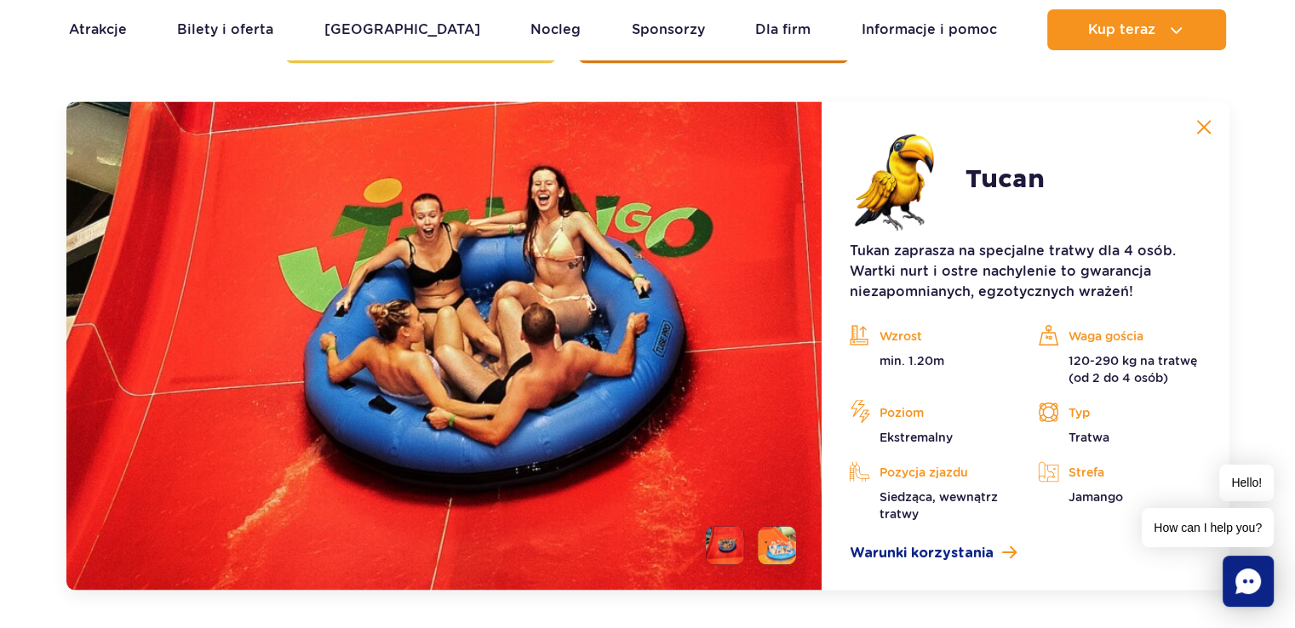
scroll to position [2916, 0]
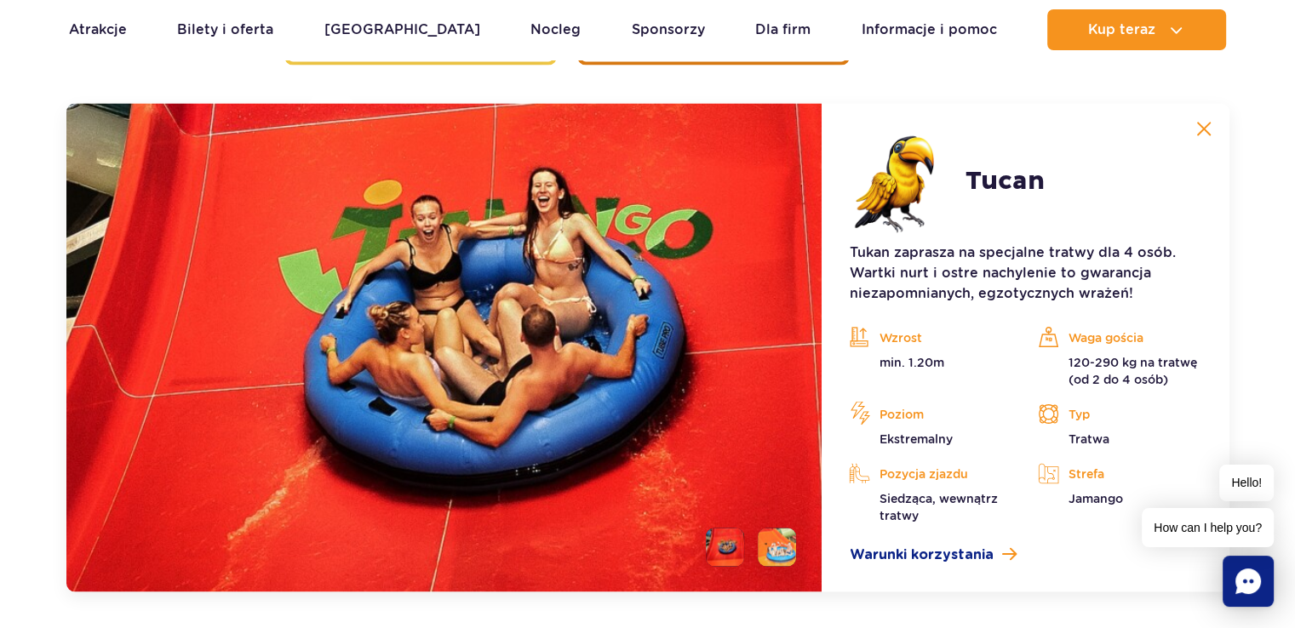
click at [1203, 121] on img at bounding box center [1204, 128] width 15 height 15
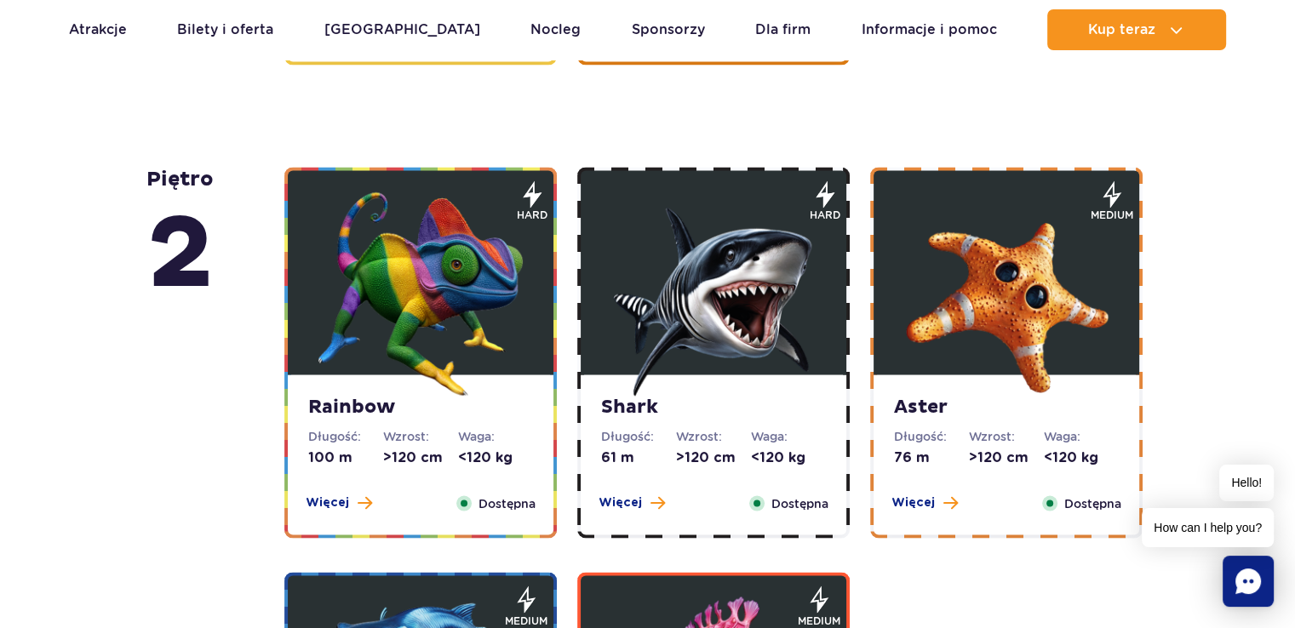
click at [720, 325] on img at bounding box center [713, 294] width 204 height 204
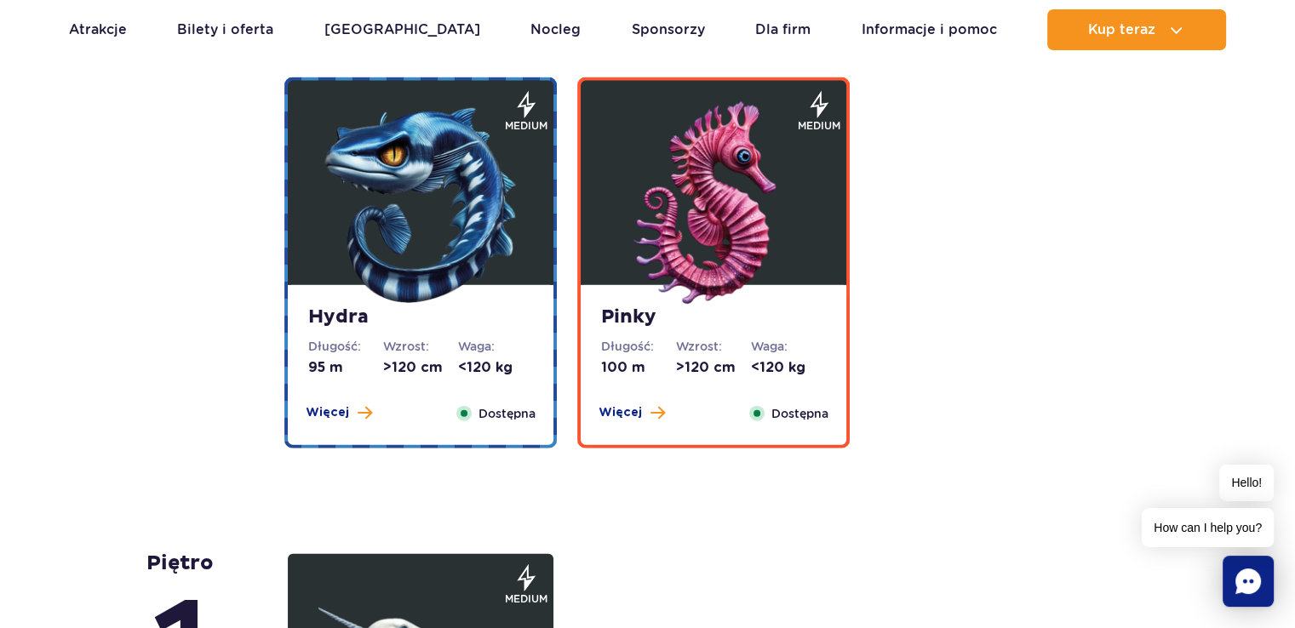
scroll to position [3986, 0]
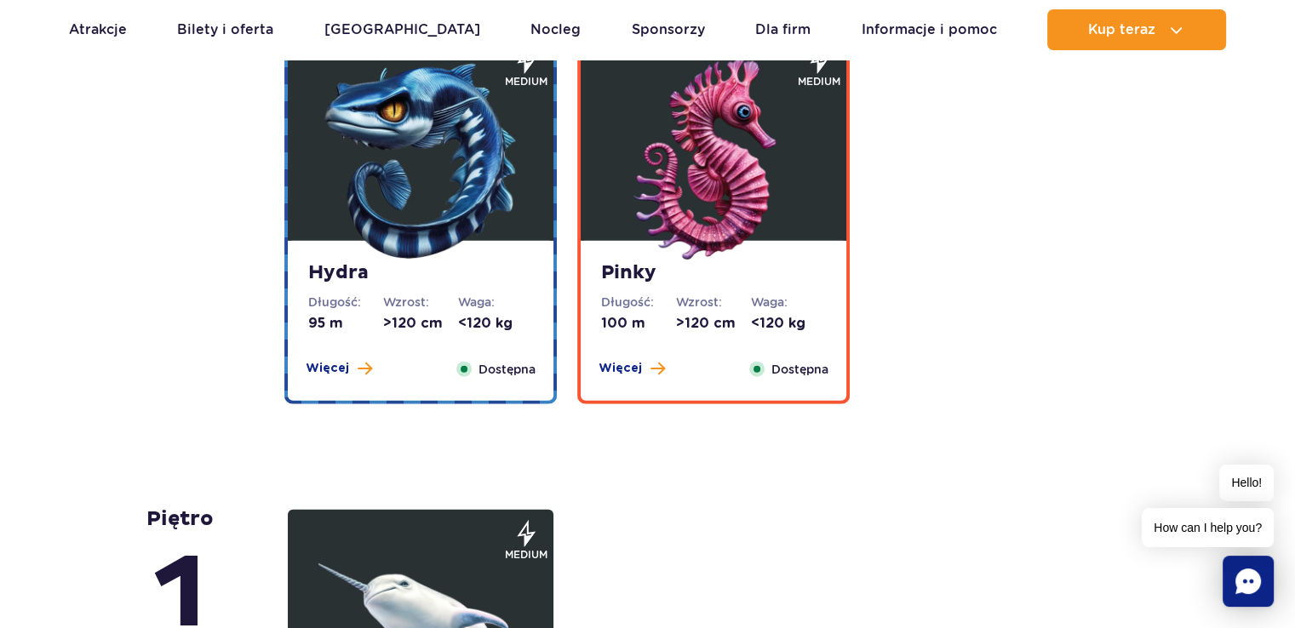
click at [754, 153] on img at bounding box center [713, 160] width 204 height 204
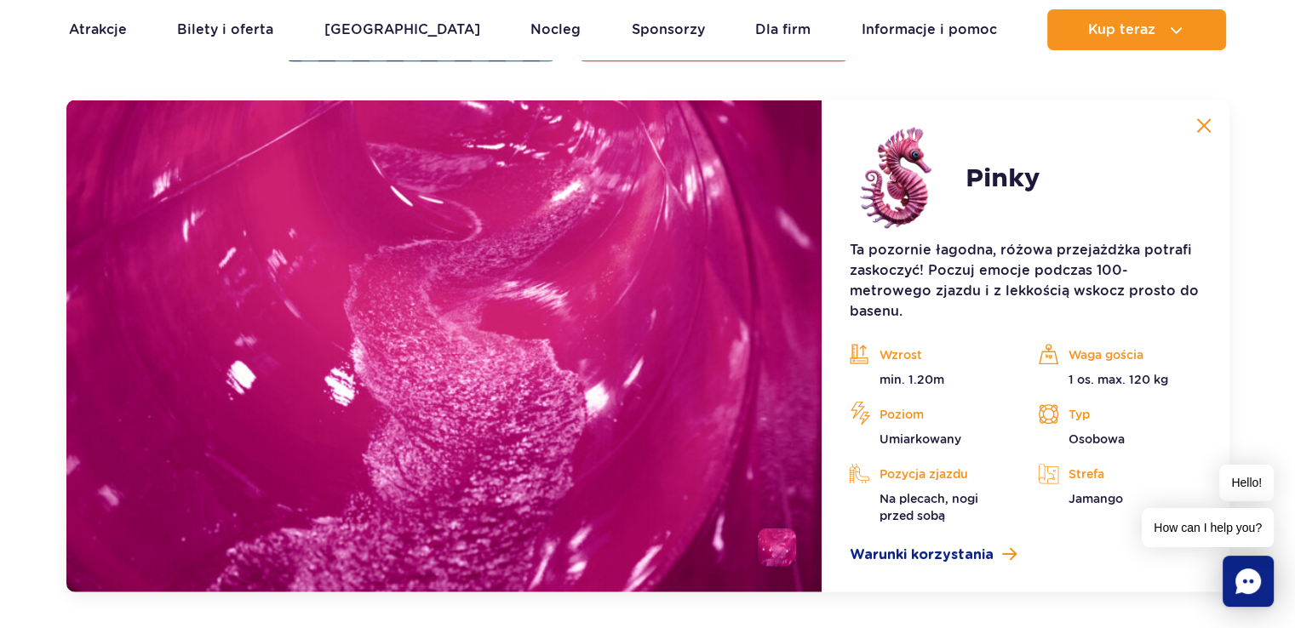
scroll to position [3795, 0]
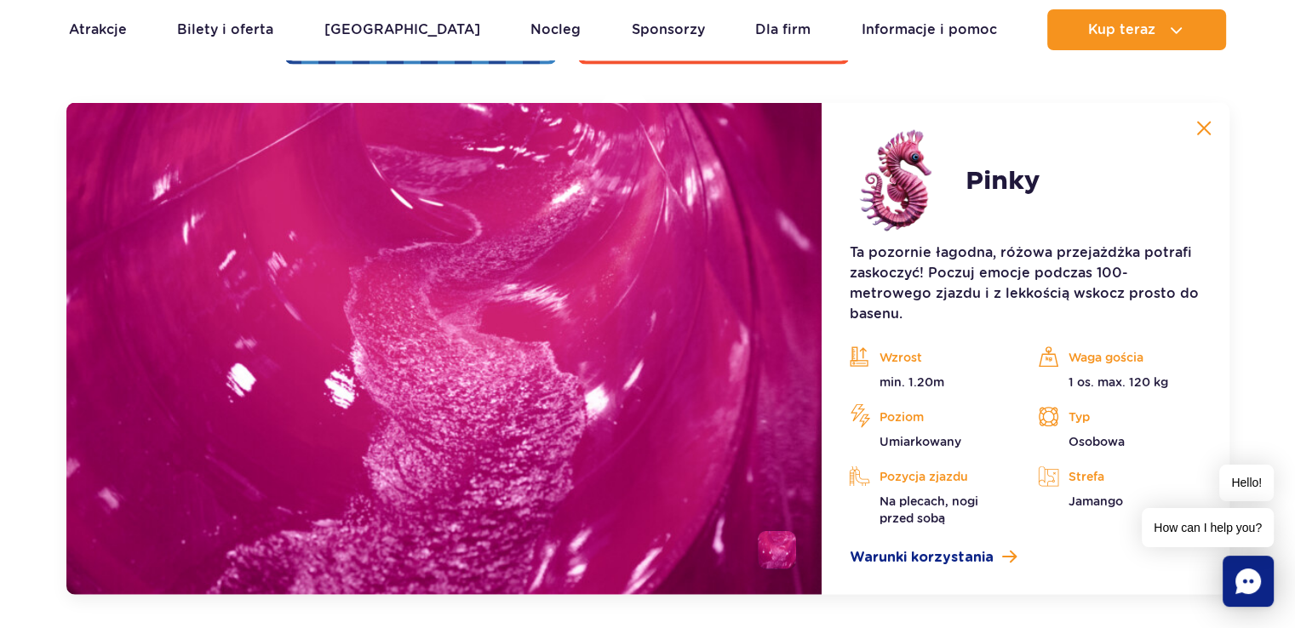
click at [1201, 123] on img at bounding box center [1204, 128] width 15 height 15
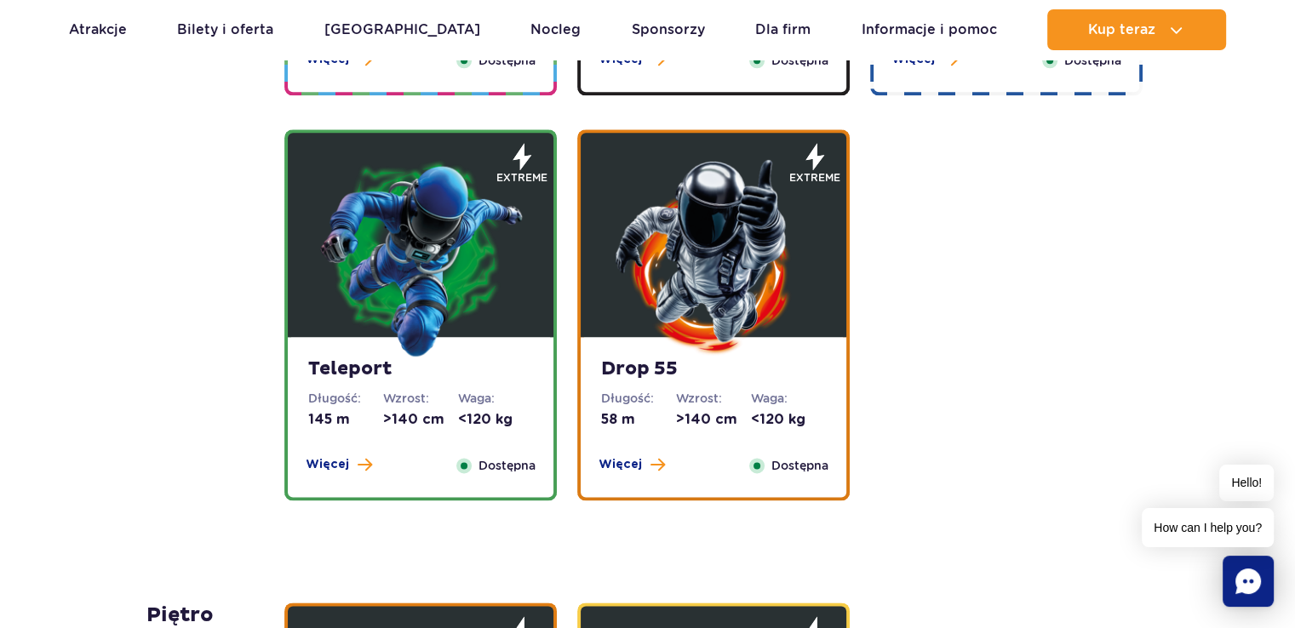
scroll to position [1666, 0]
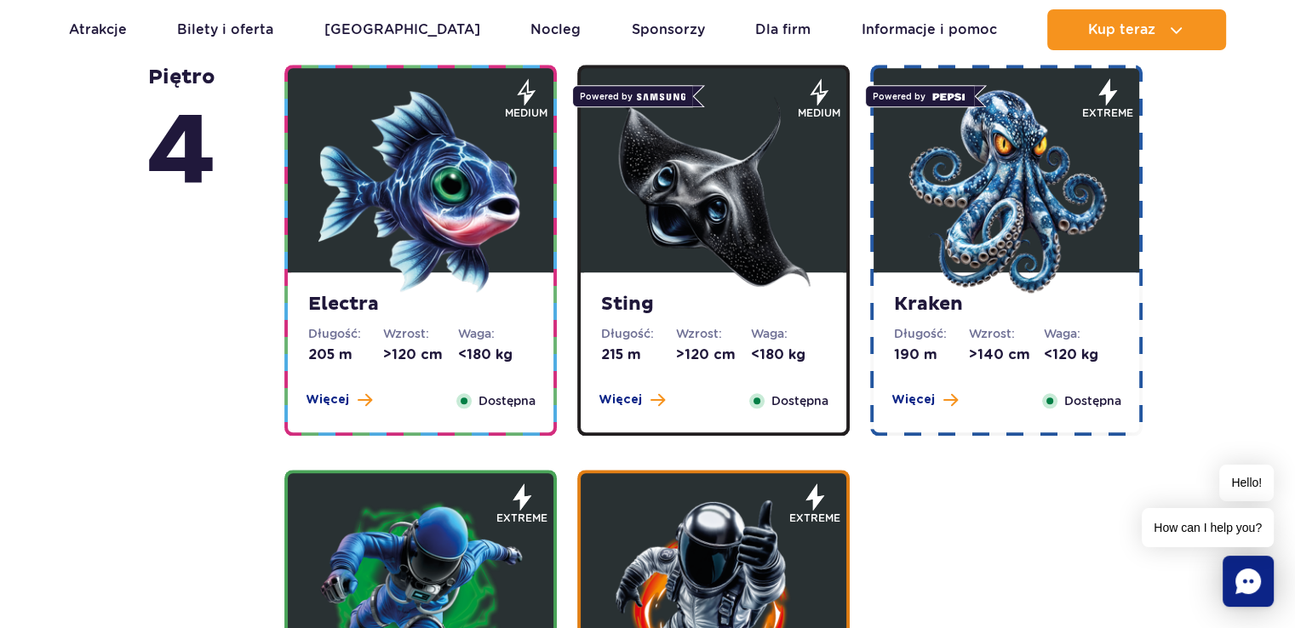
click at [971, 207] on img at bounding box center [1006, 191] width 204 height 204
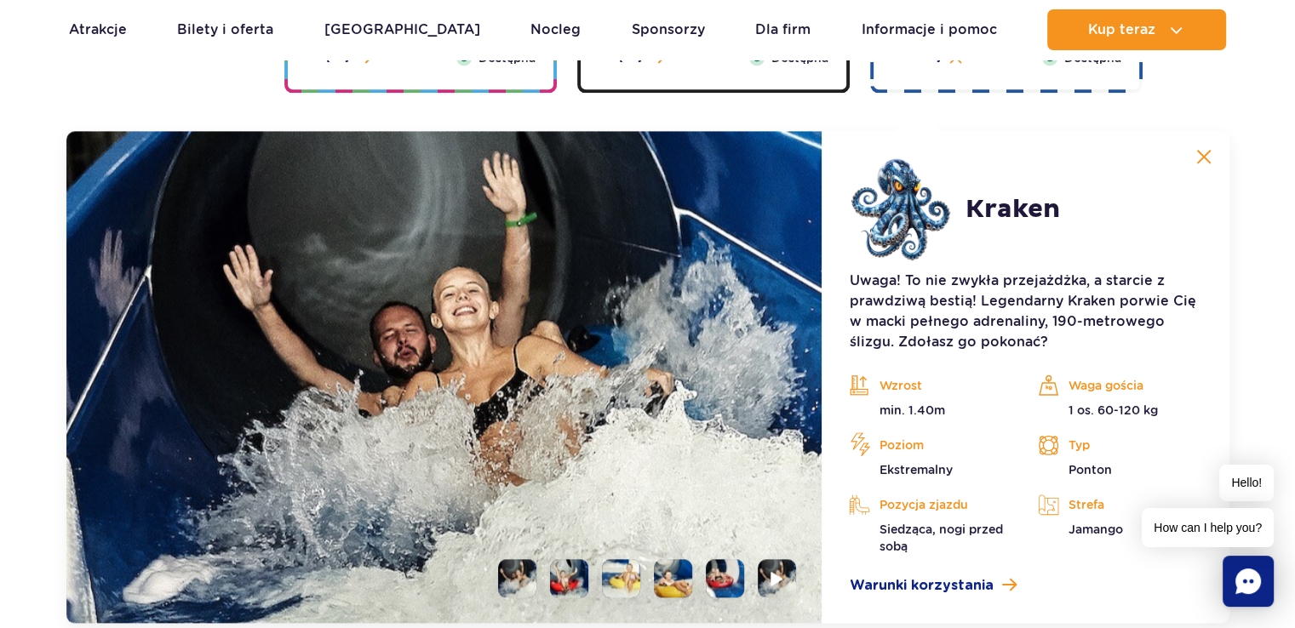
scroll to position [2037, 0]
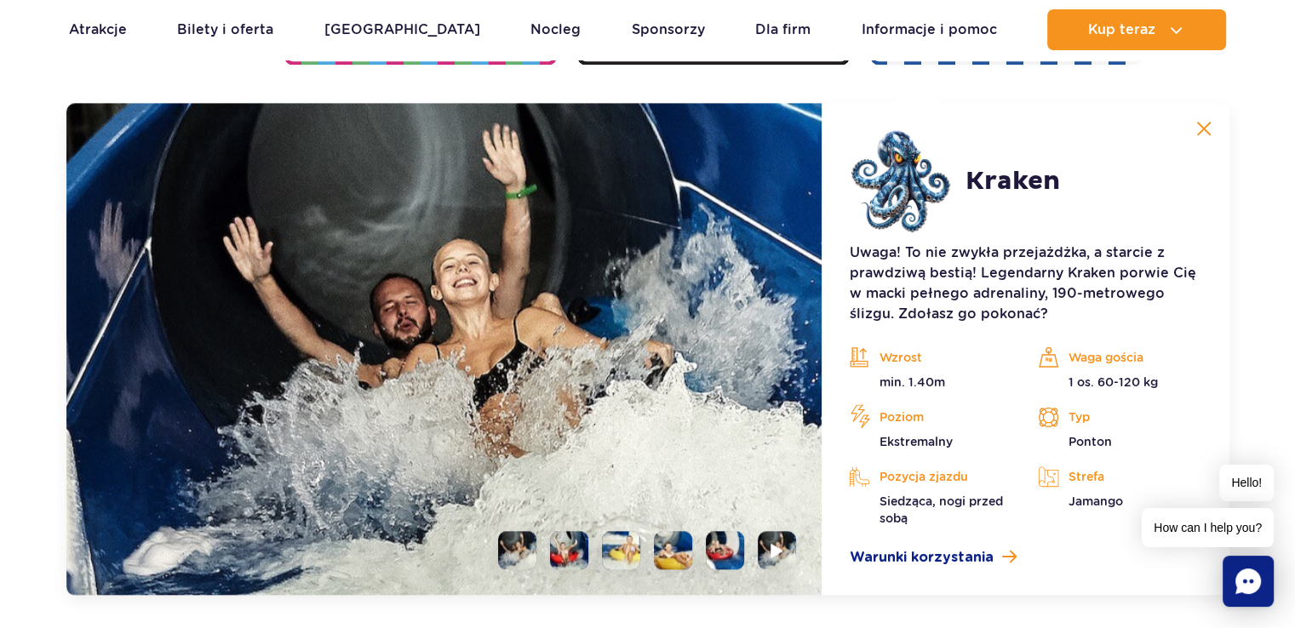
click at [1205, 129] on img at bounding box center [1204, 128] width 15 height 15
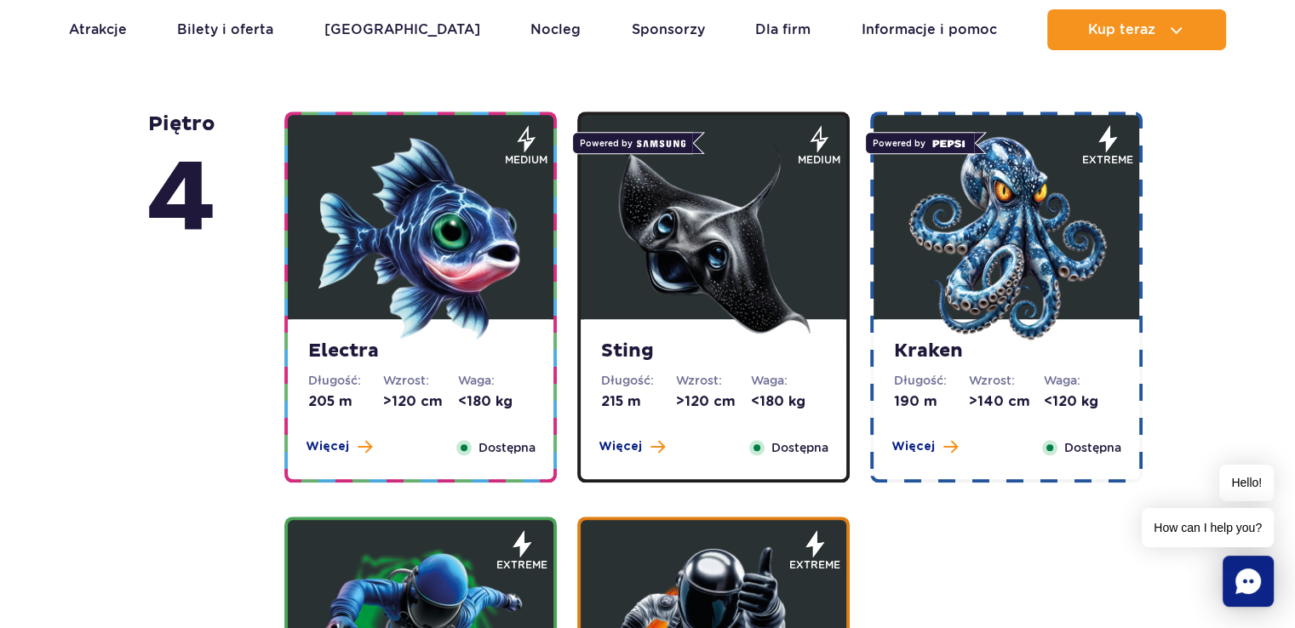
scroll to position [1611, 0]
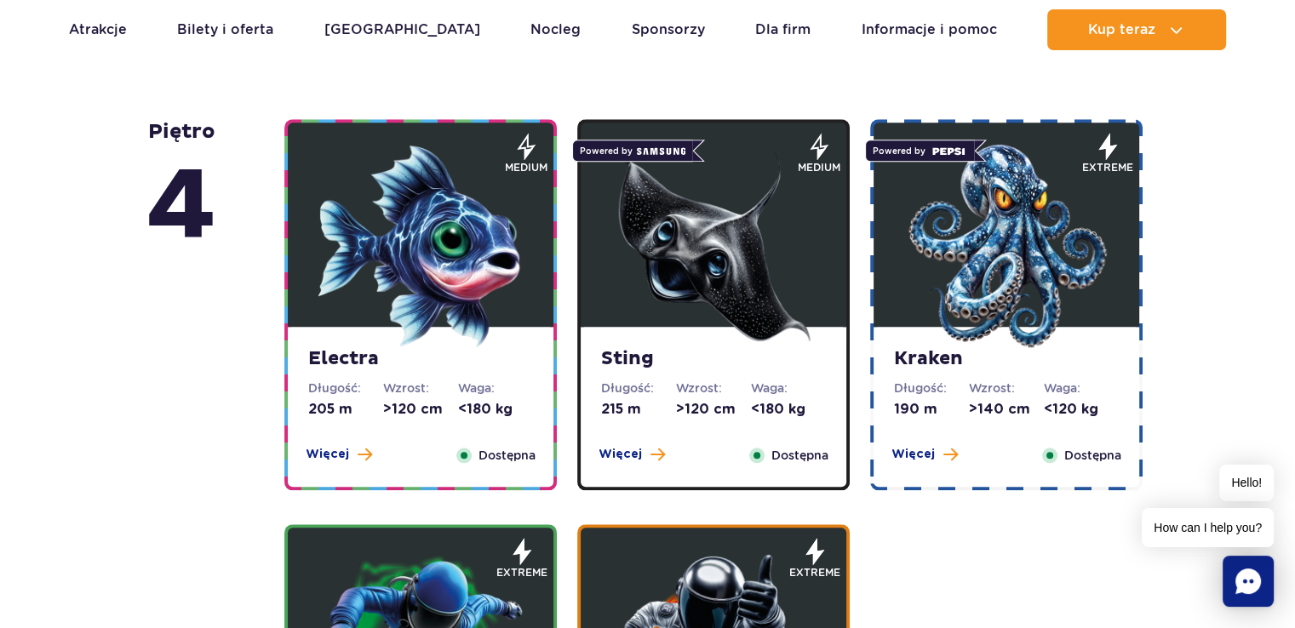
click at [476, 255] on img at bounding box center [421, 246] width 204 height 204
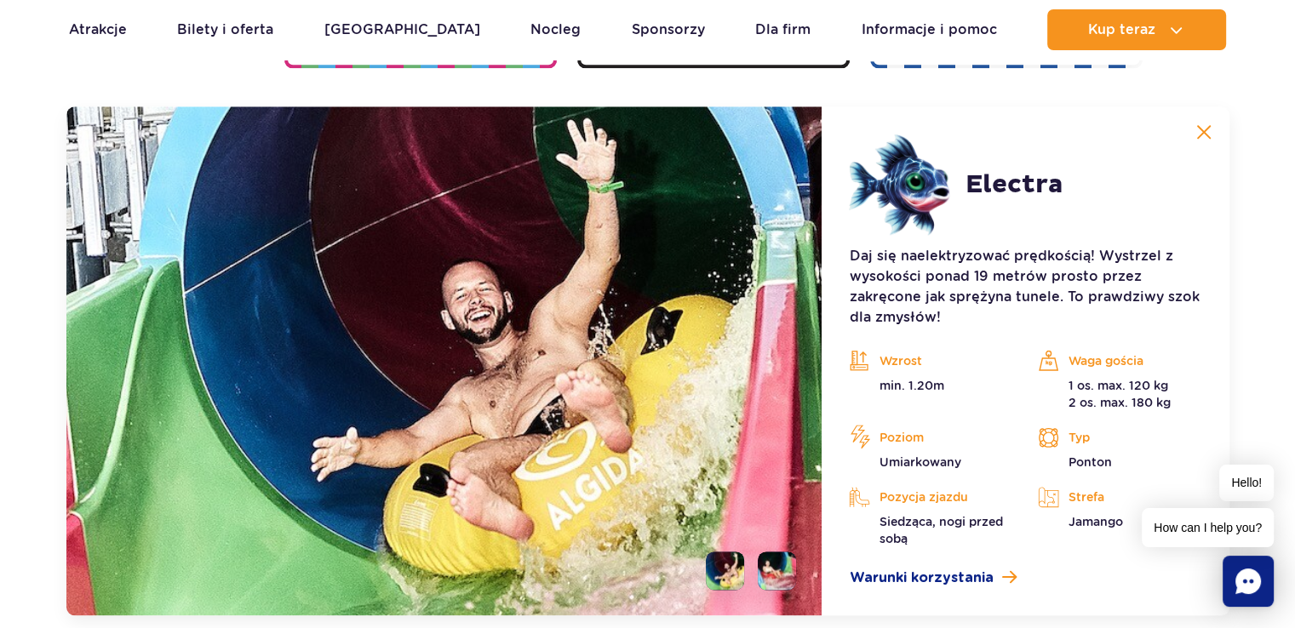
scroll to position [2037, 0]
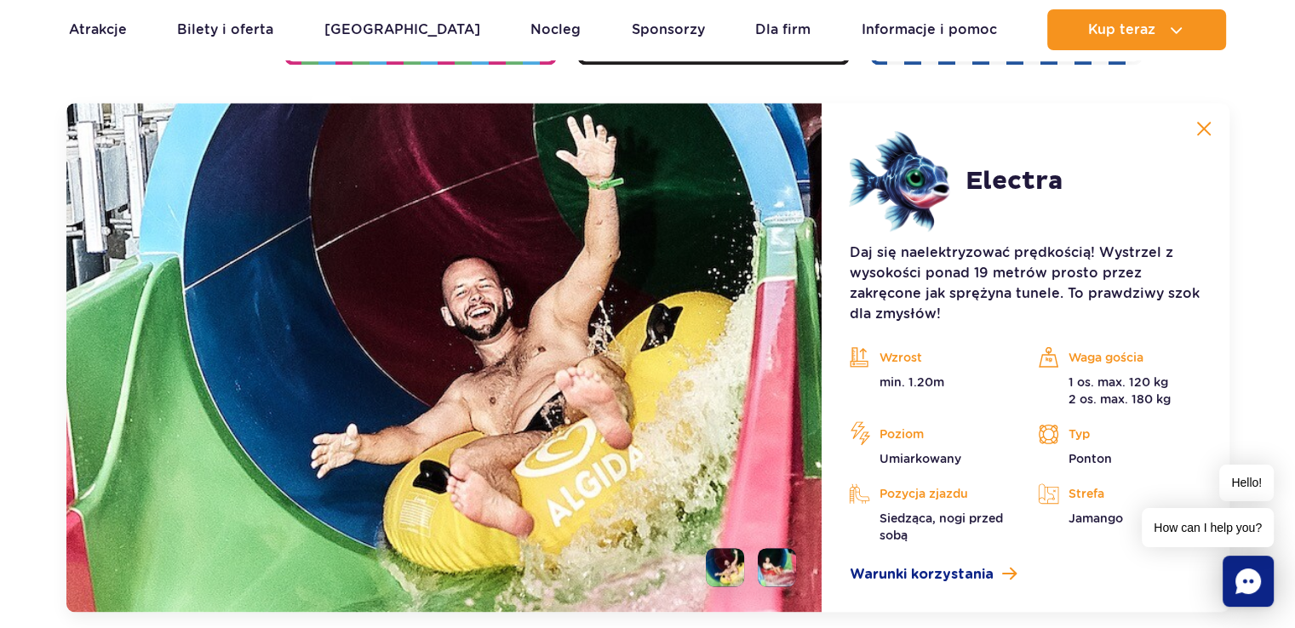
click at [1200, 123] on img at bounding box center [1204, 128] width 15 height 15
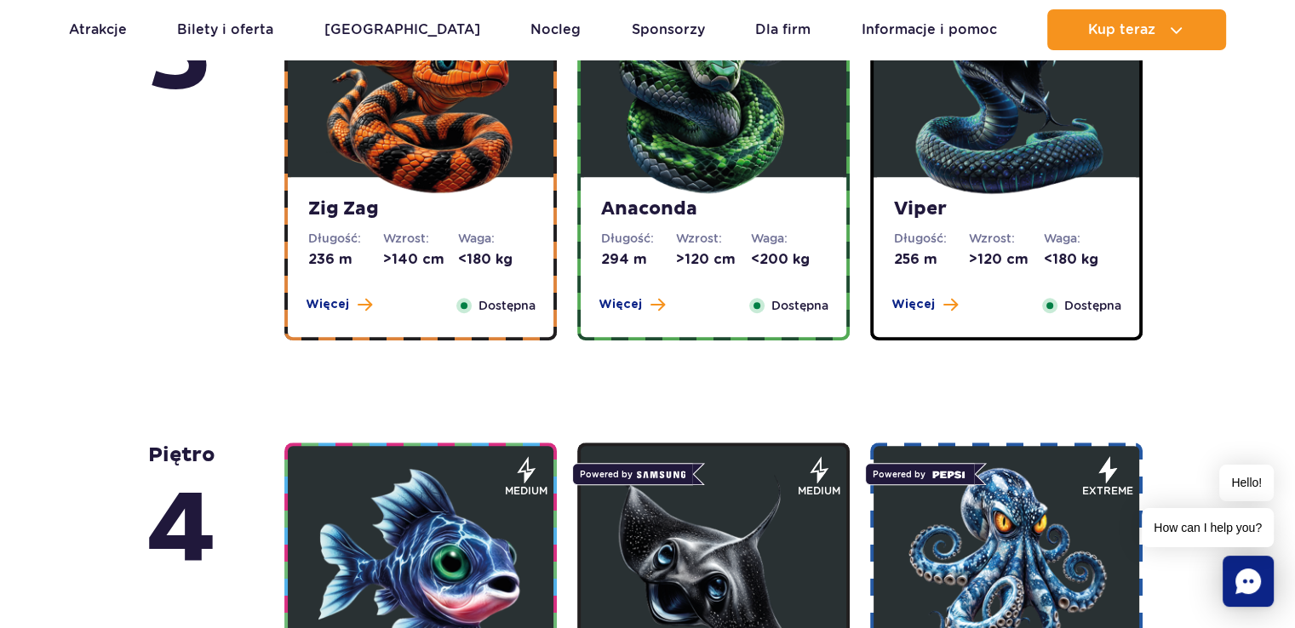
scroll to position [1185, 0]
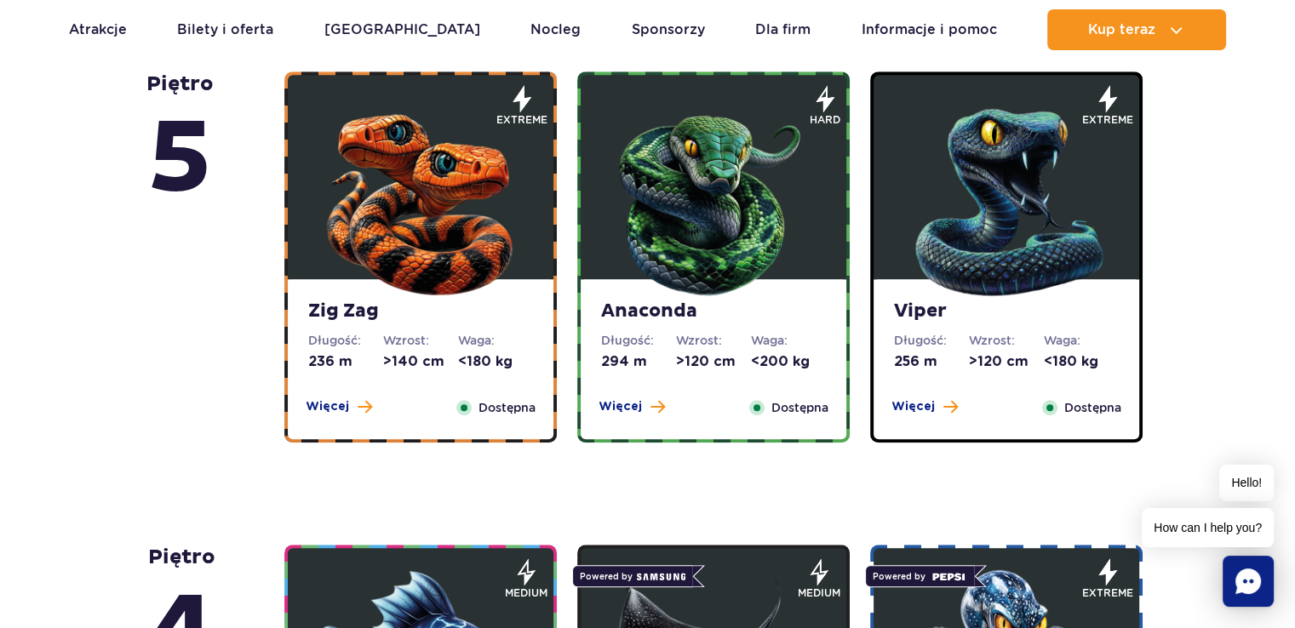
click at [1036, 208] on img at bounding box center [1006, 198] width 204 height 204
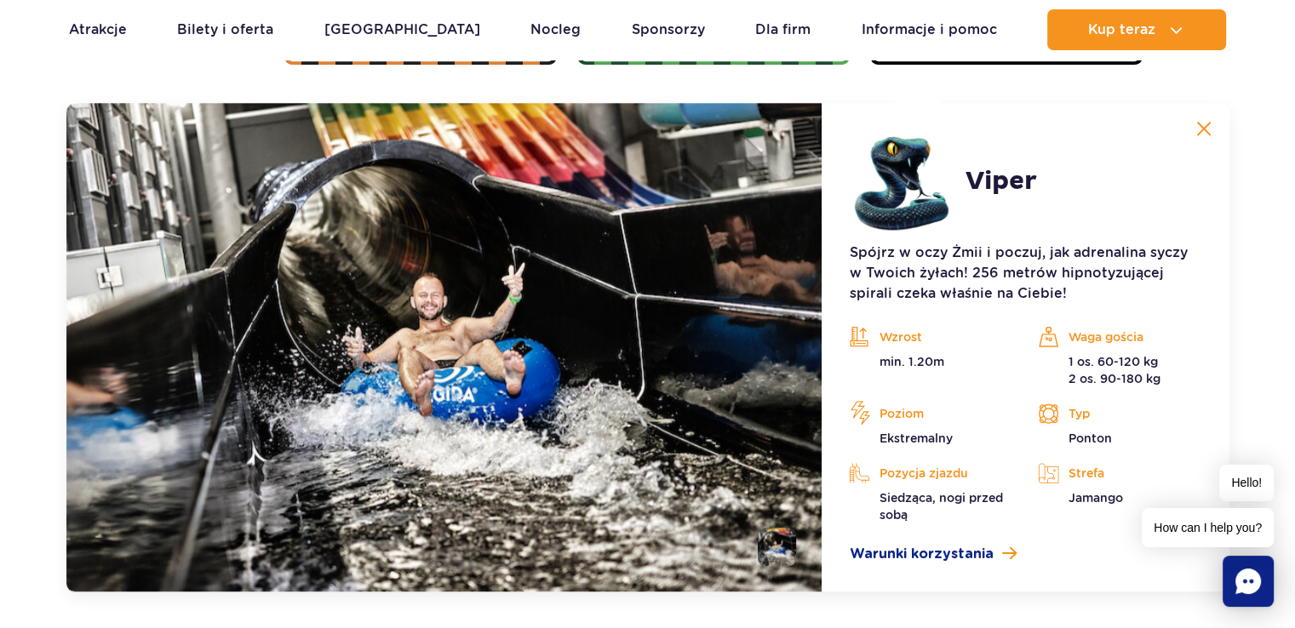
scroll to position [1734, 0]
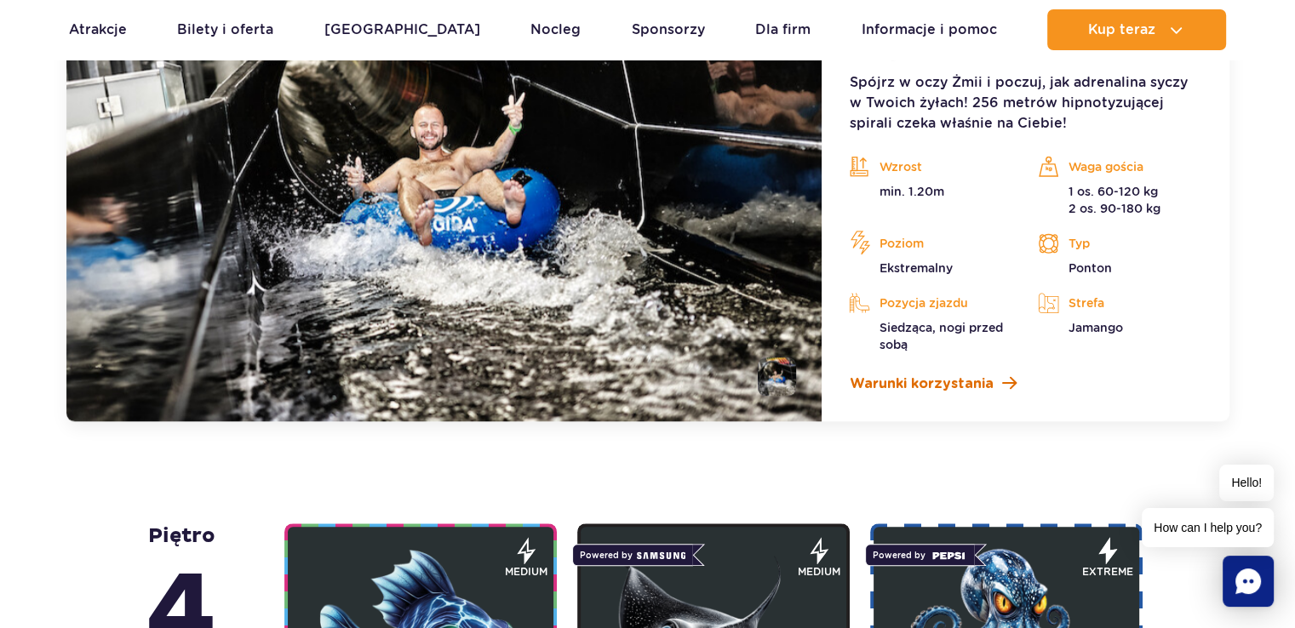
click at [1006, 380] on span at bounding box center [1008, 384] width 14 height 16
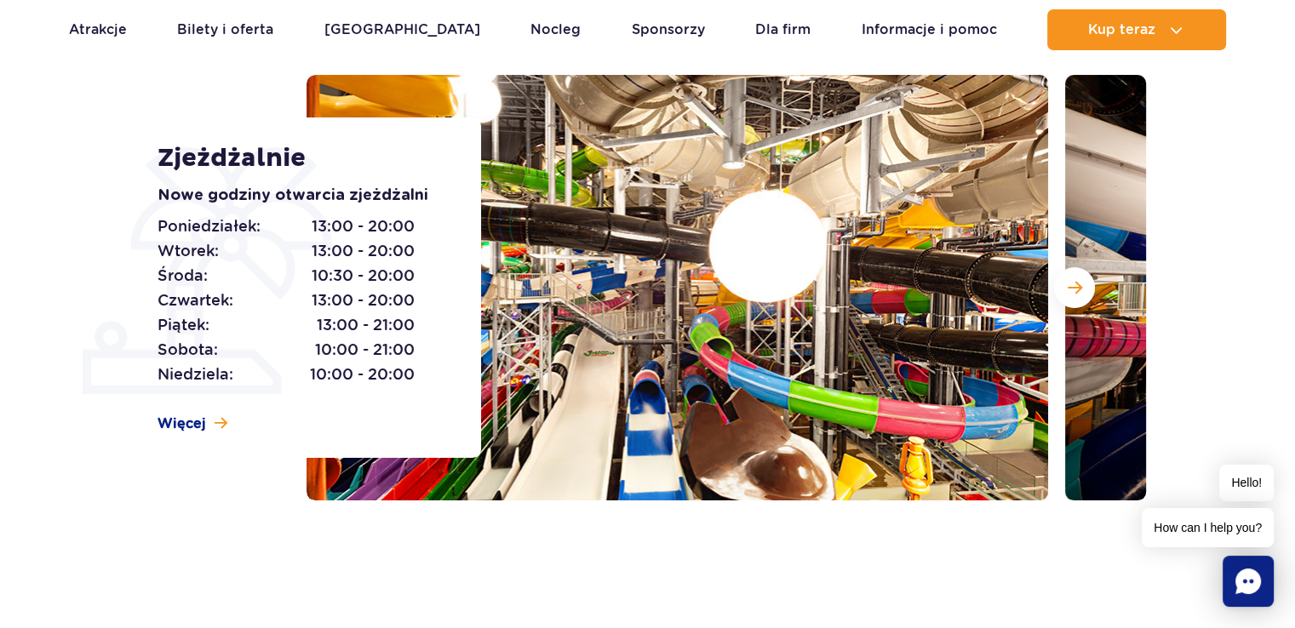
scroll to position [0, 0]
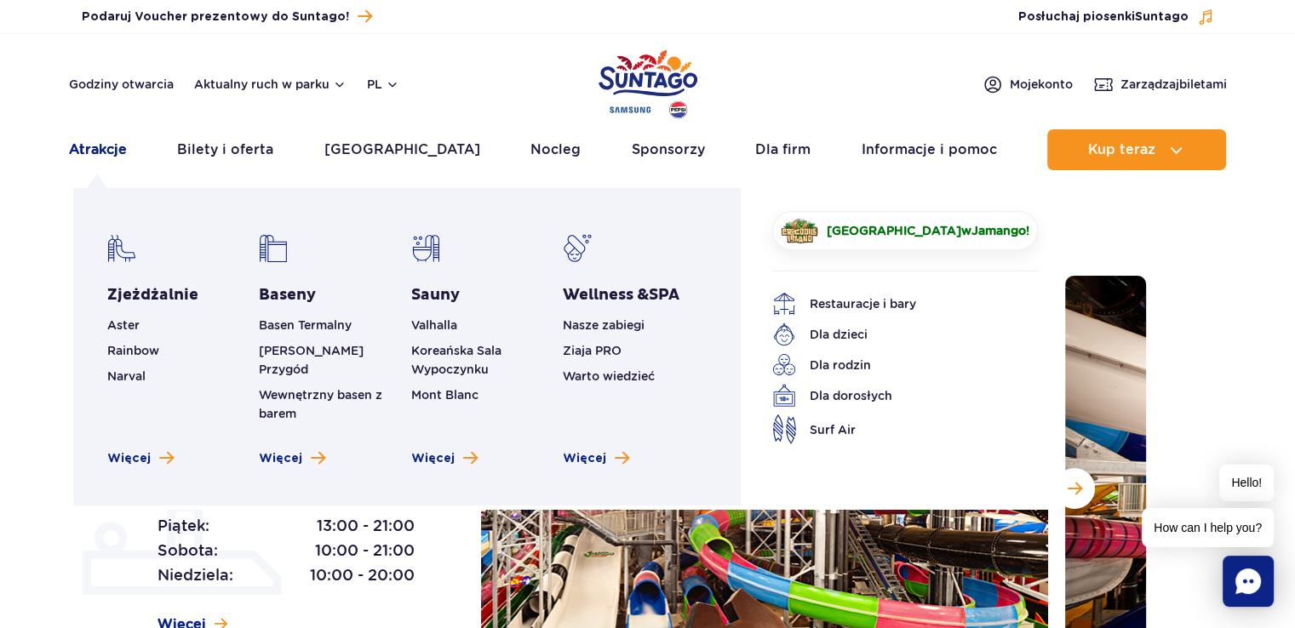
click at [112, 147] on link "Atrakcje" at bounding box center [98, 149] width 58 height 41
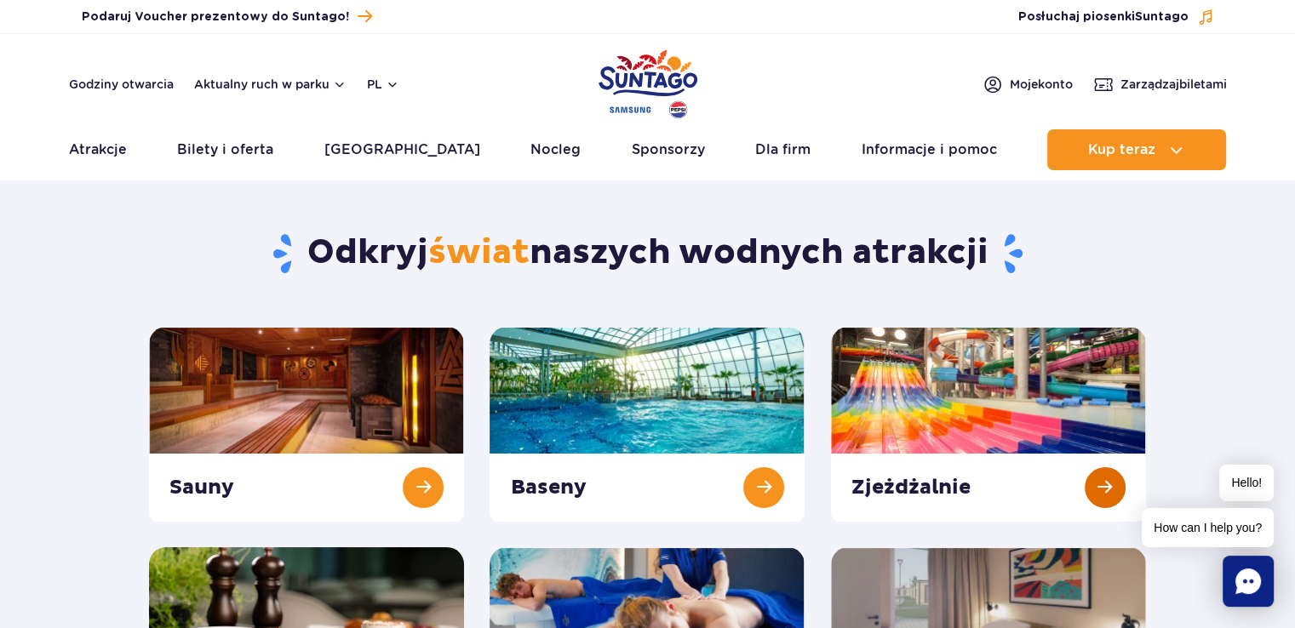
click at [911, 405] on link at bounding box center [988, 424] width 315 height 195
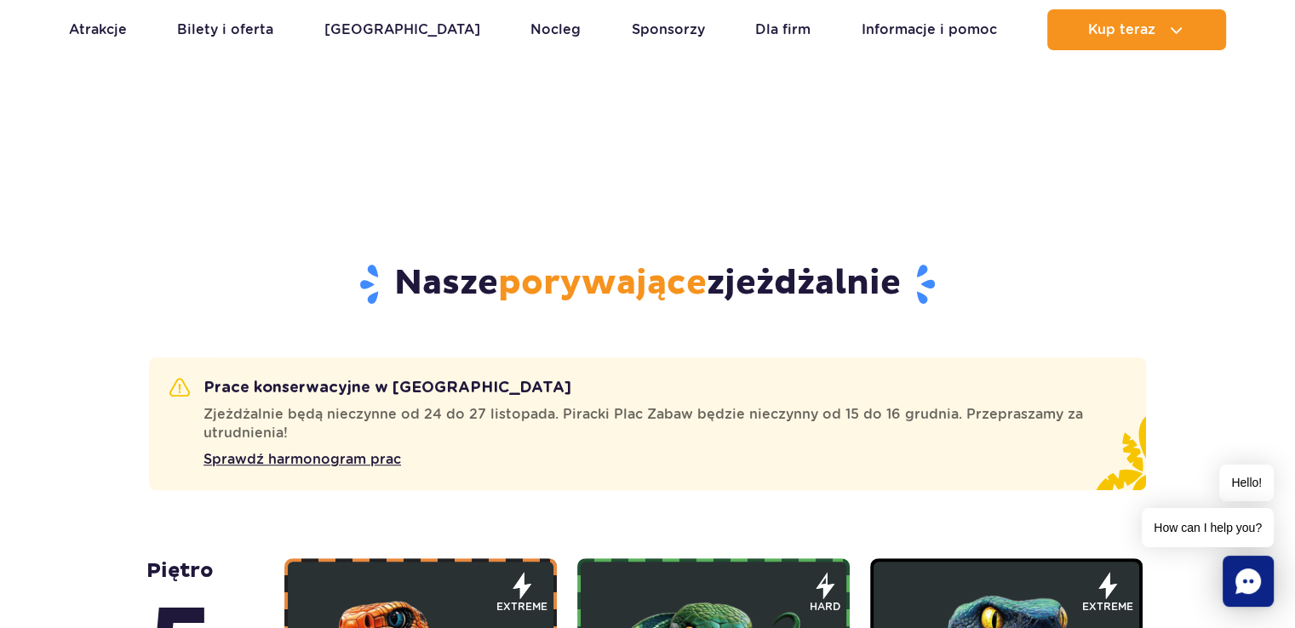
scroll to position [937, 0]
